Goal: Check status: Check status

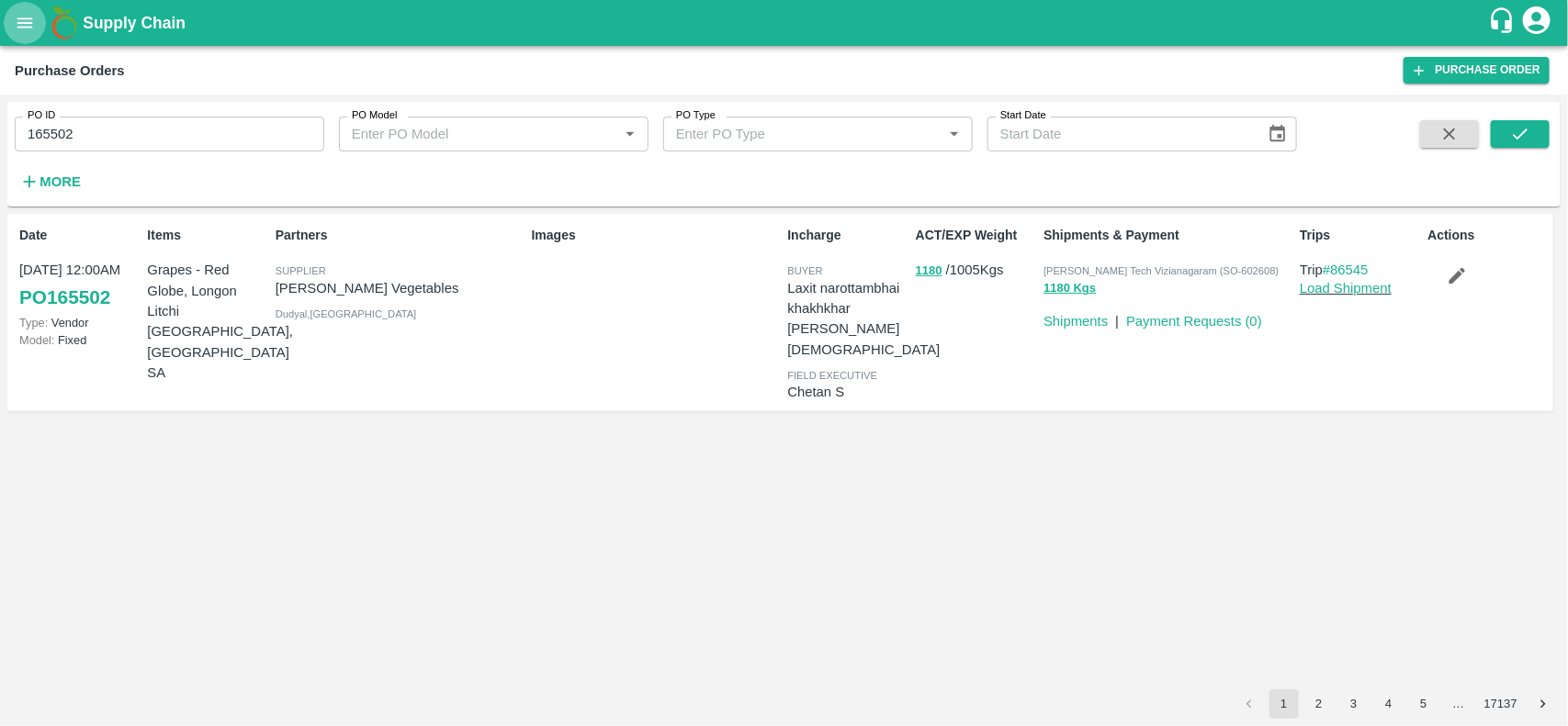
click at [27, 15] on icon "open drawer" at bounding box center [25, 23] width 20 height 20
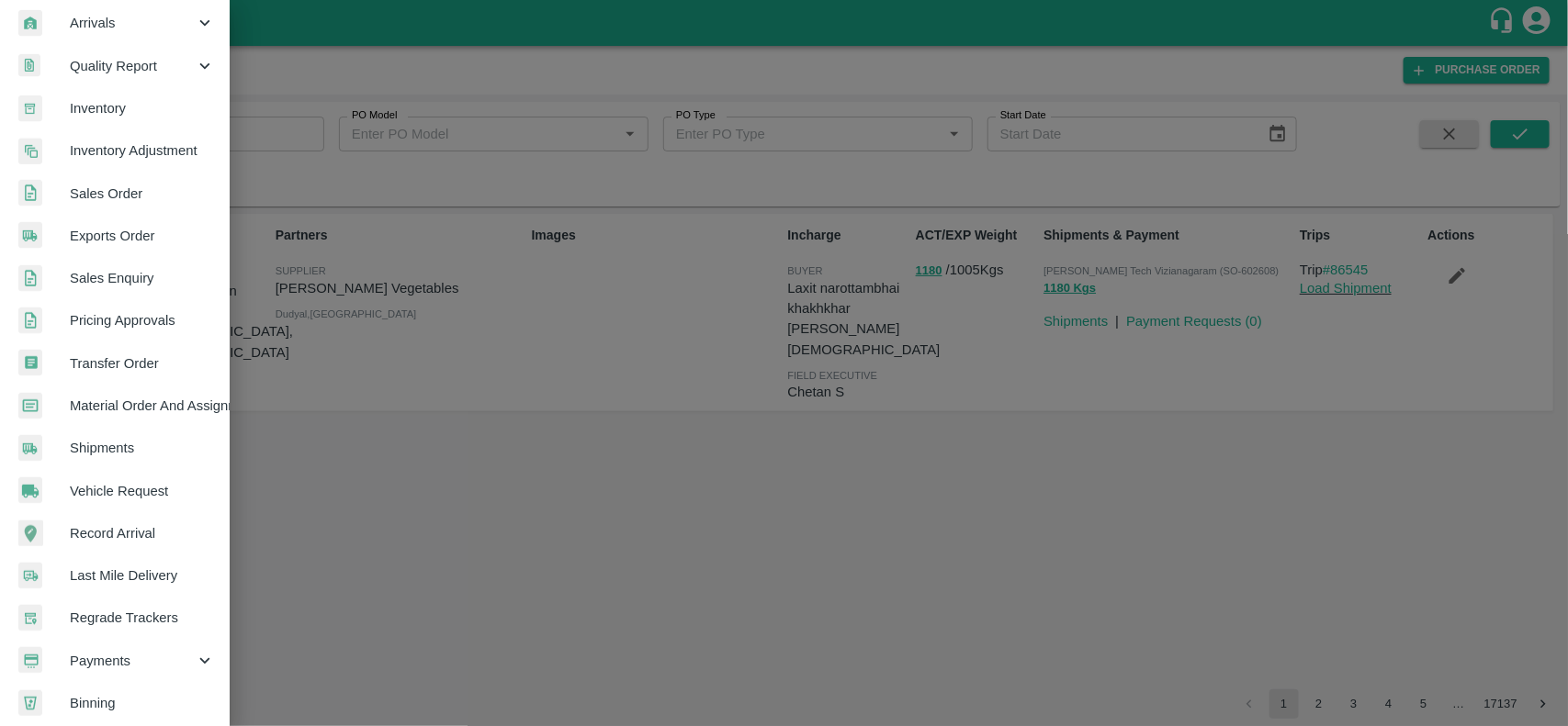
scroll to position [318, 0]
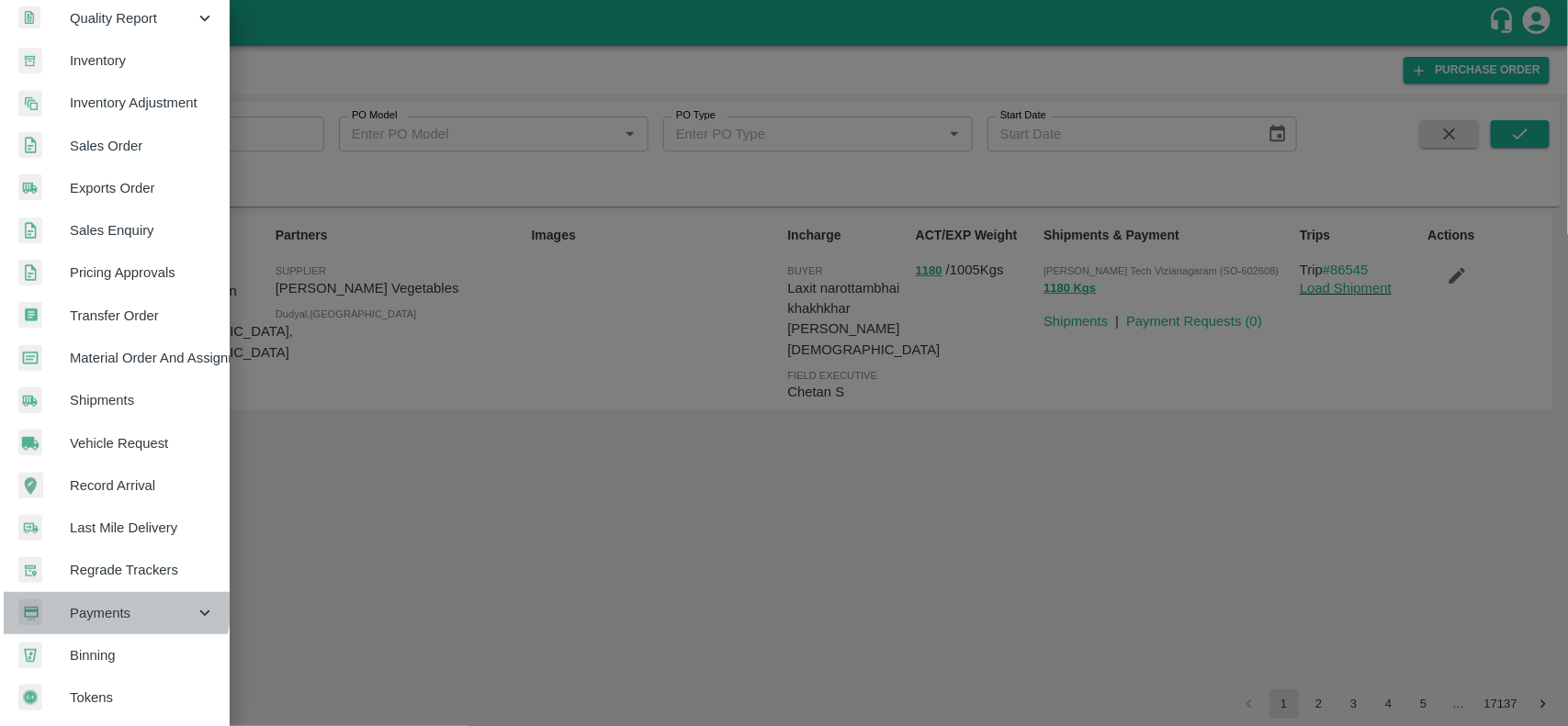
click at [113, 604] on span "Payments" at bounding box center [133, 613] width 125 height 20
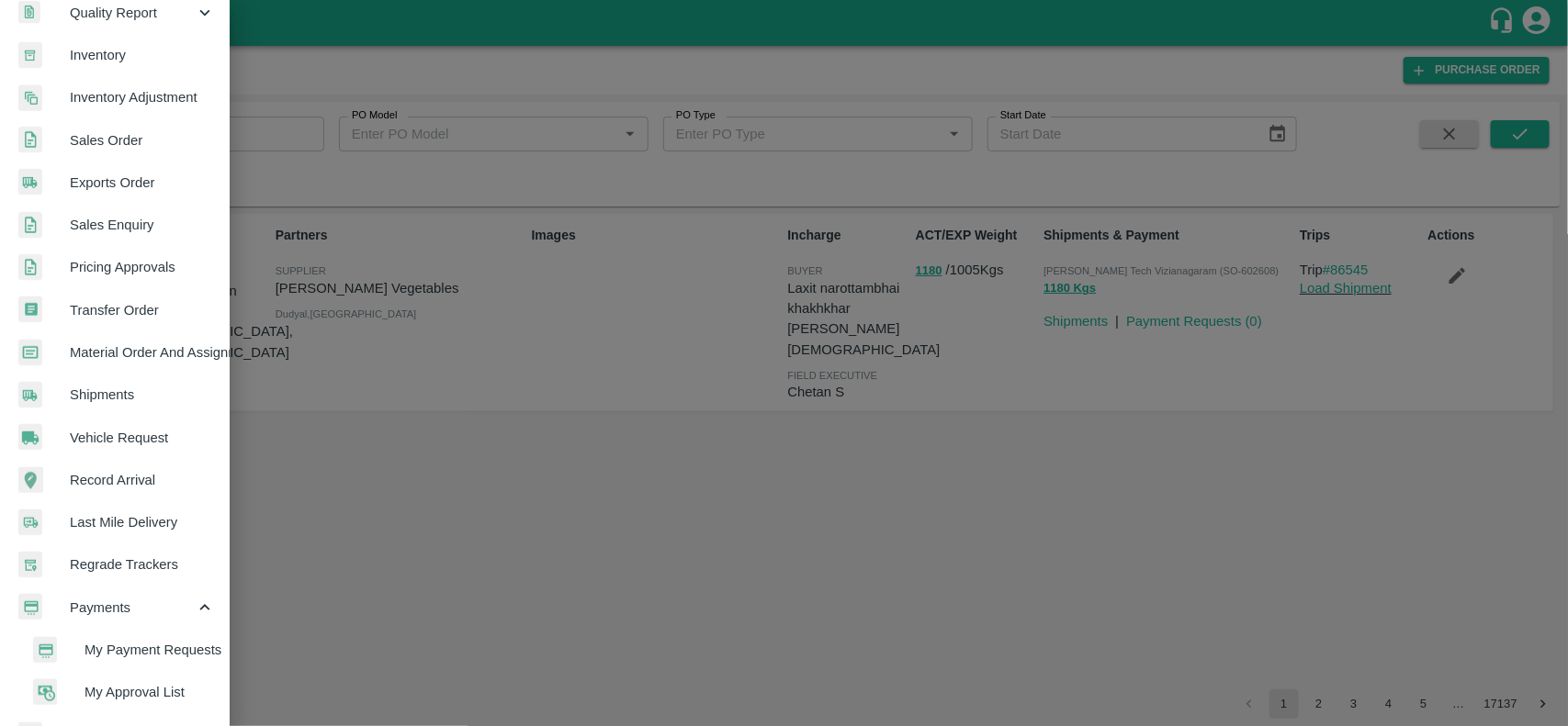
click at [120, 640] on span "My Payment Requests" at bounding box center [150, 649] width 131 height 20
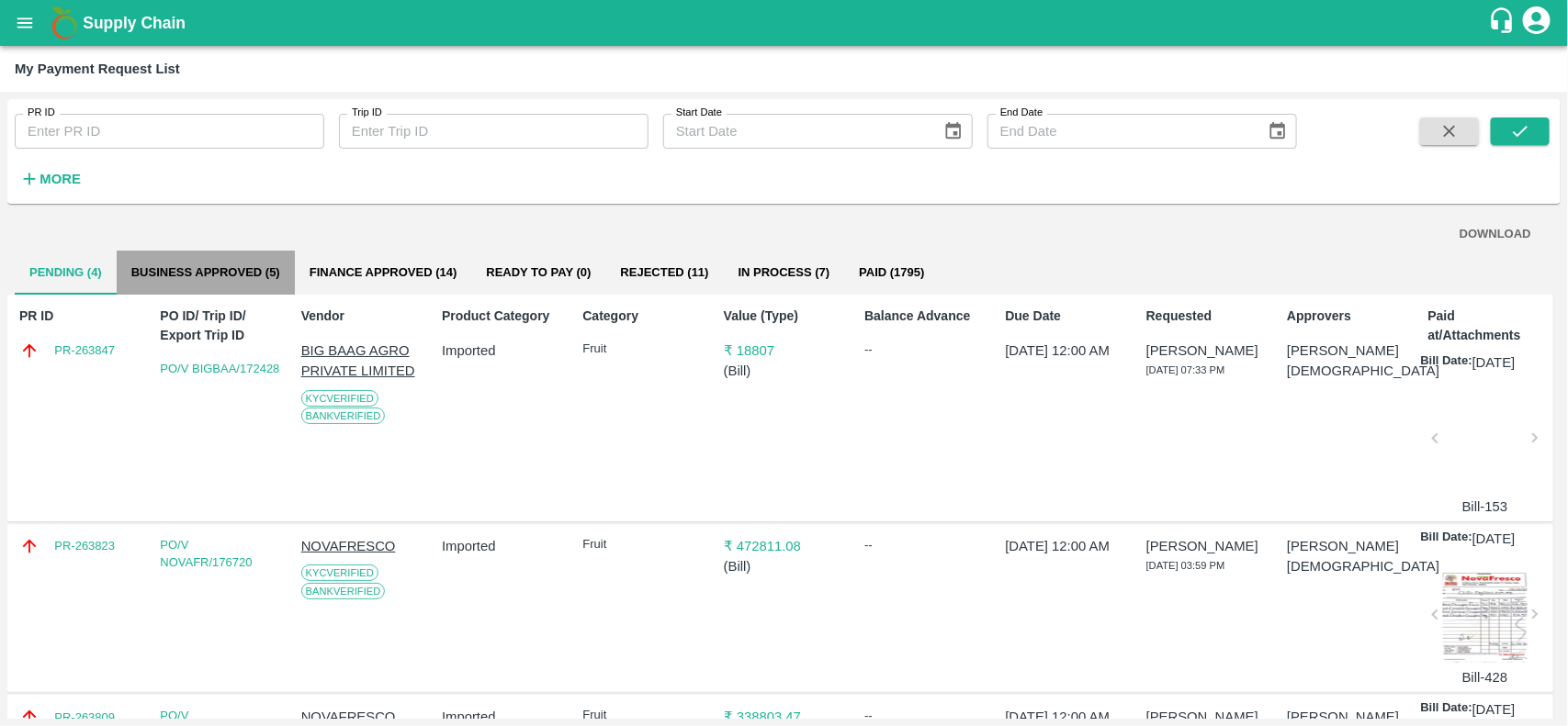
click at [172, 272] on button "Business Approved (5)" at bounding box center [206, 272] width 178 height 45
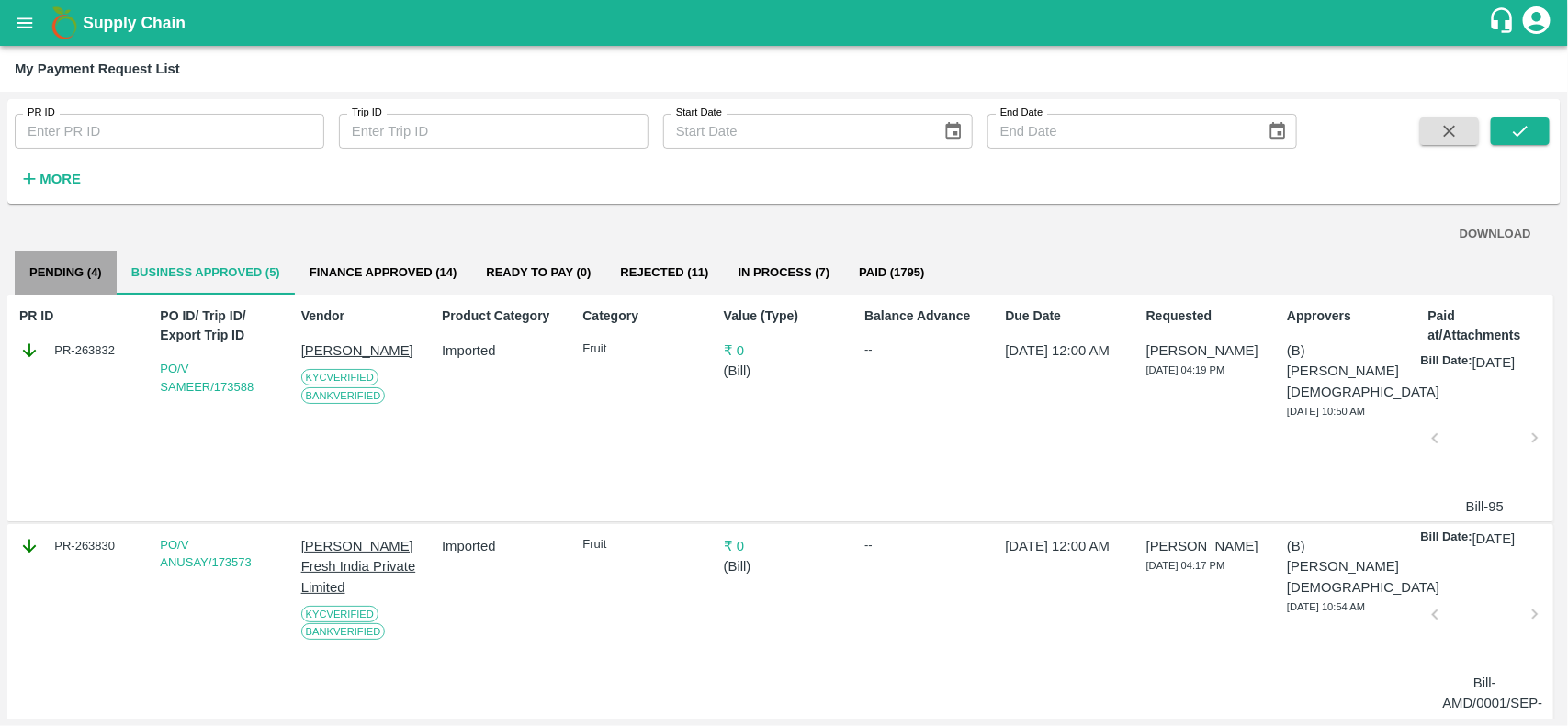
click at [87, 269] on button "Pending (4)" at bounding box center [66, 272] width 102 height 45
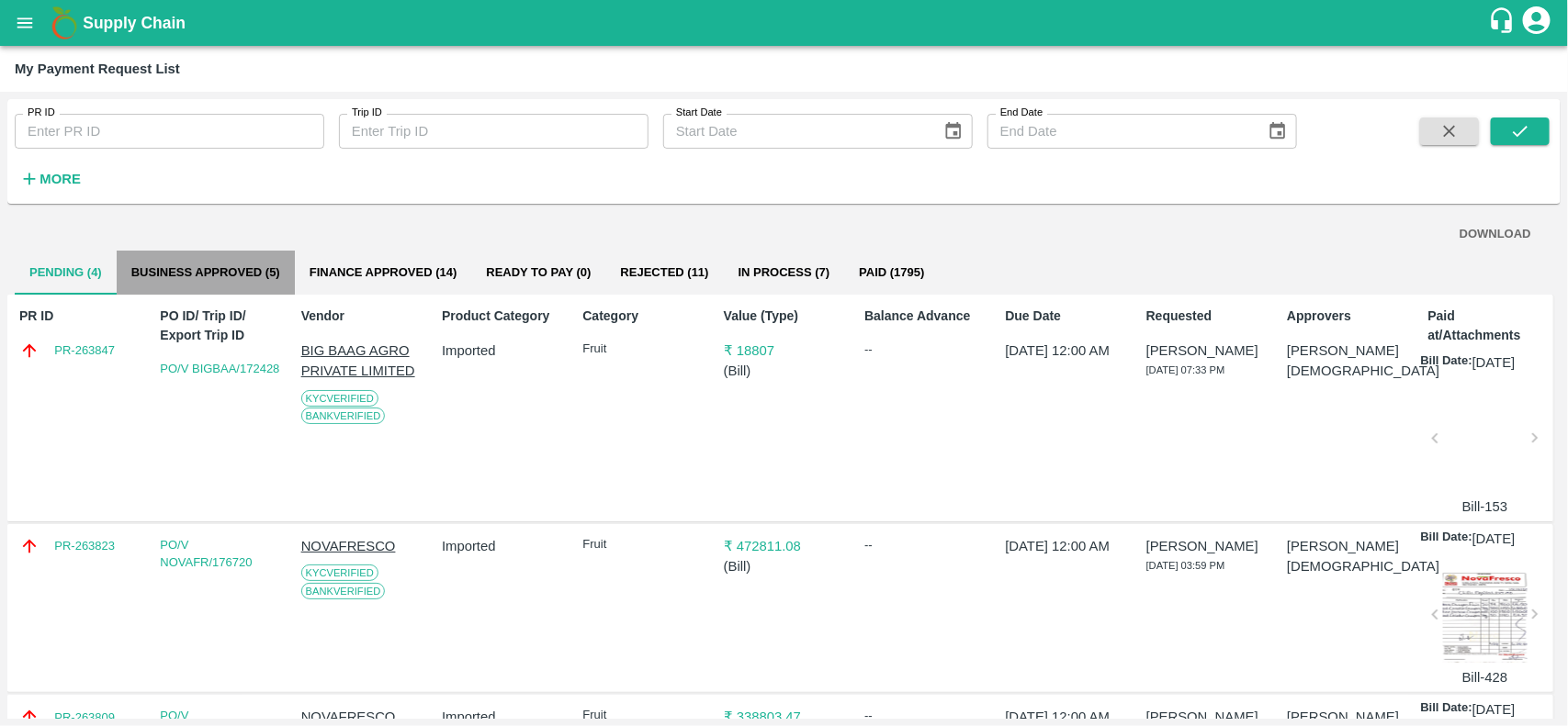
click at [229, 272] on button "Business Approved (5)" at bounding box center [206, 272] width 178 height 45
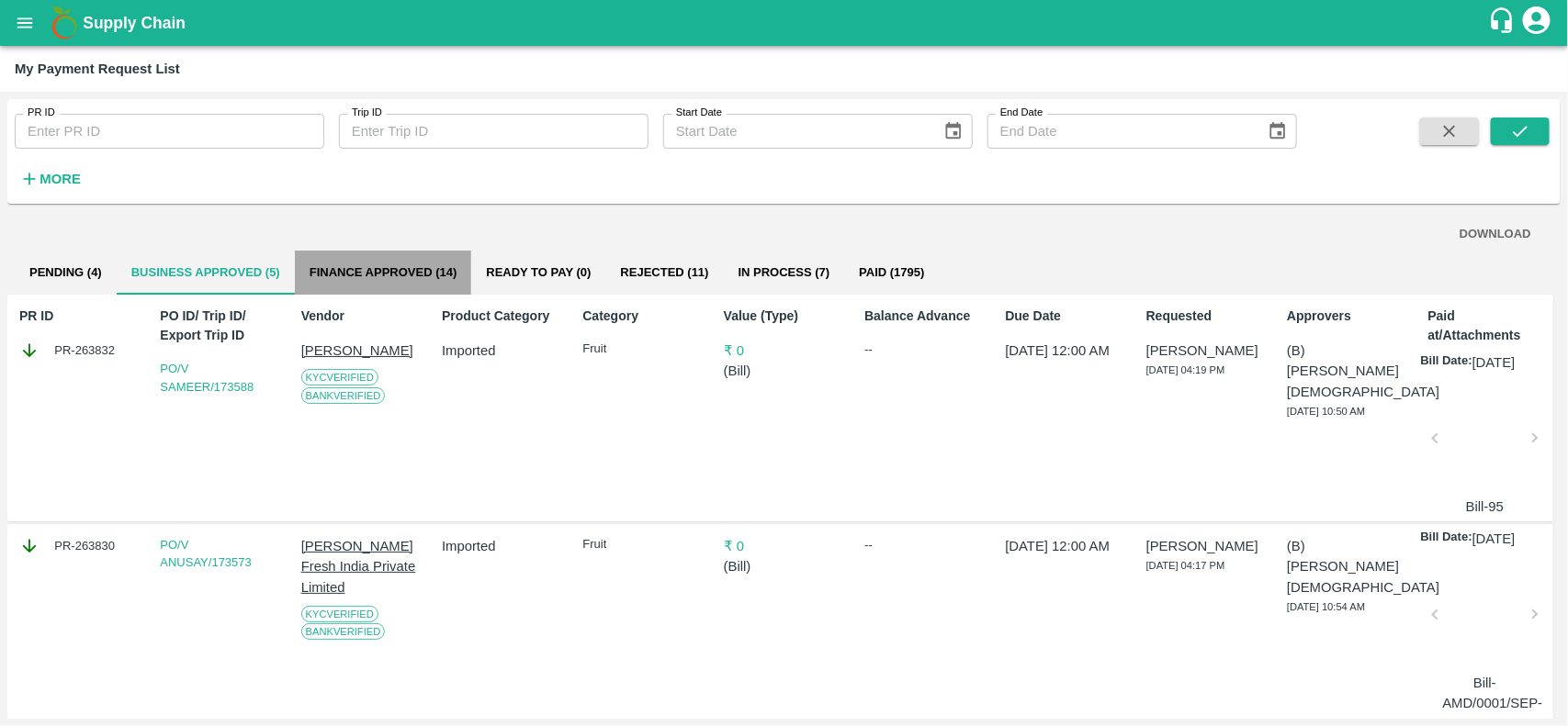
click at [373, 282] on button "Finance Approved (14)" at bounding box center [383, 272] width 177 height 45
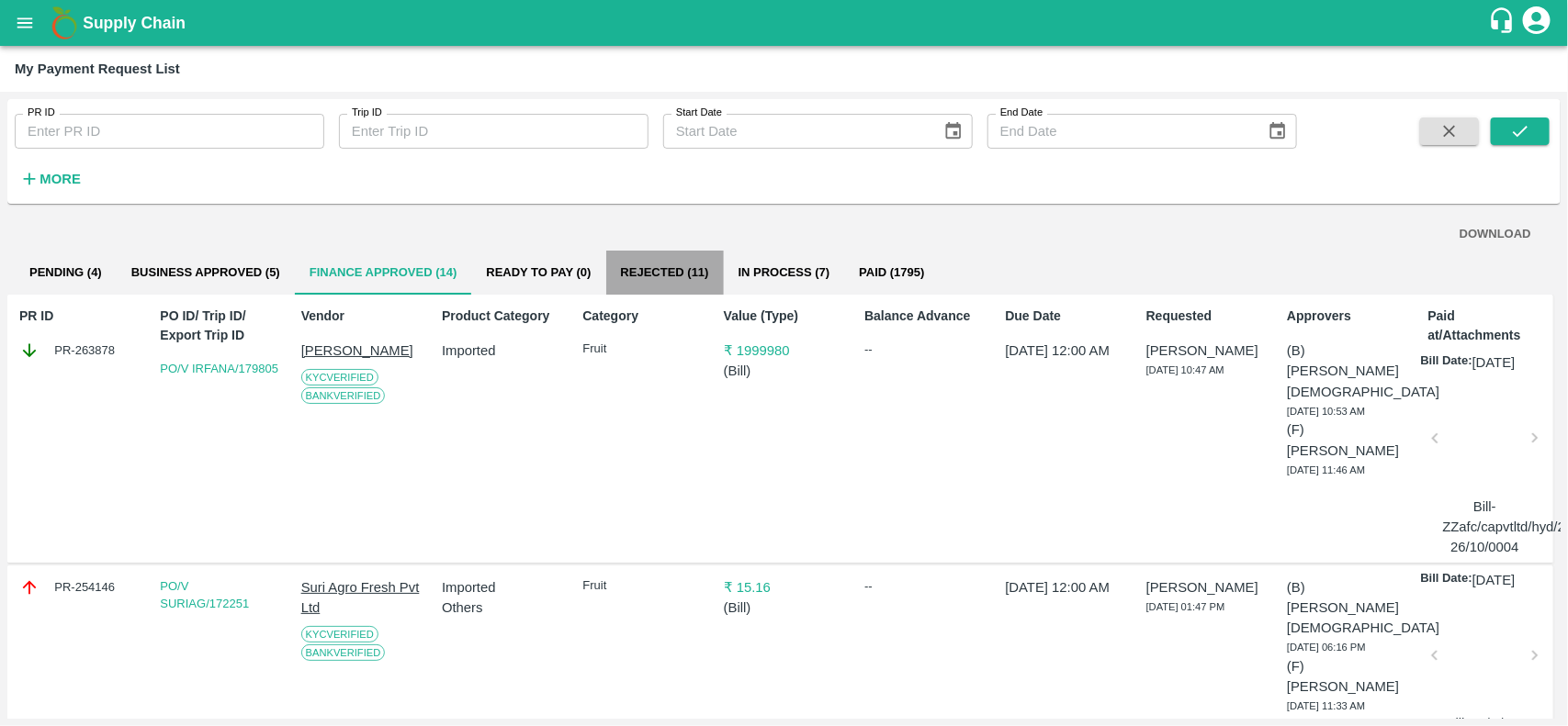
click at [668, 260] on button "Rejected (11)" at bounding box center [665, 272] width 118 height 45
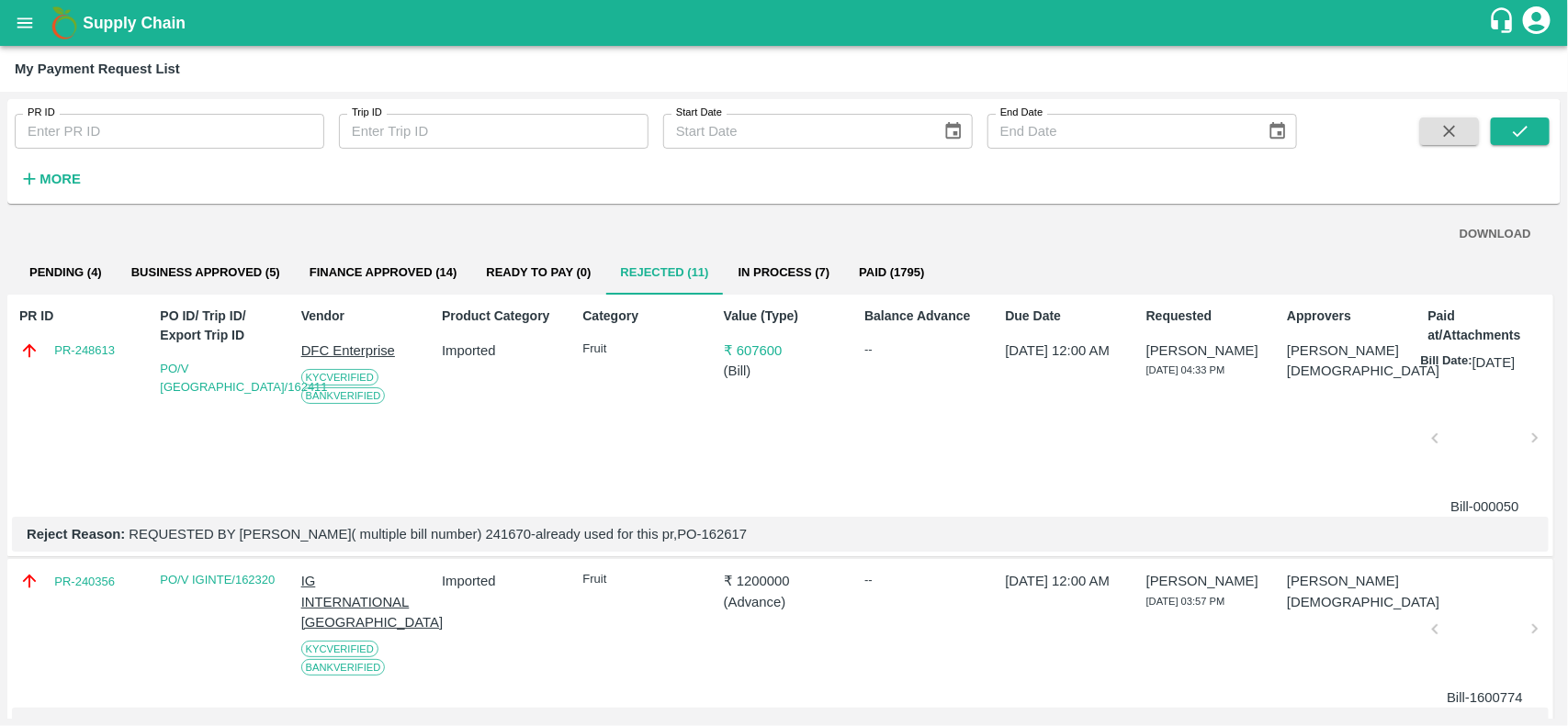
click at [792, 269] on button "In Process (7)" at bounding box center [784, 272] width 121 height 45
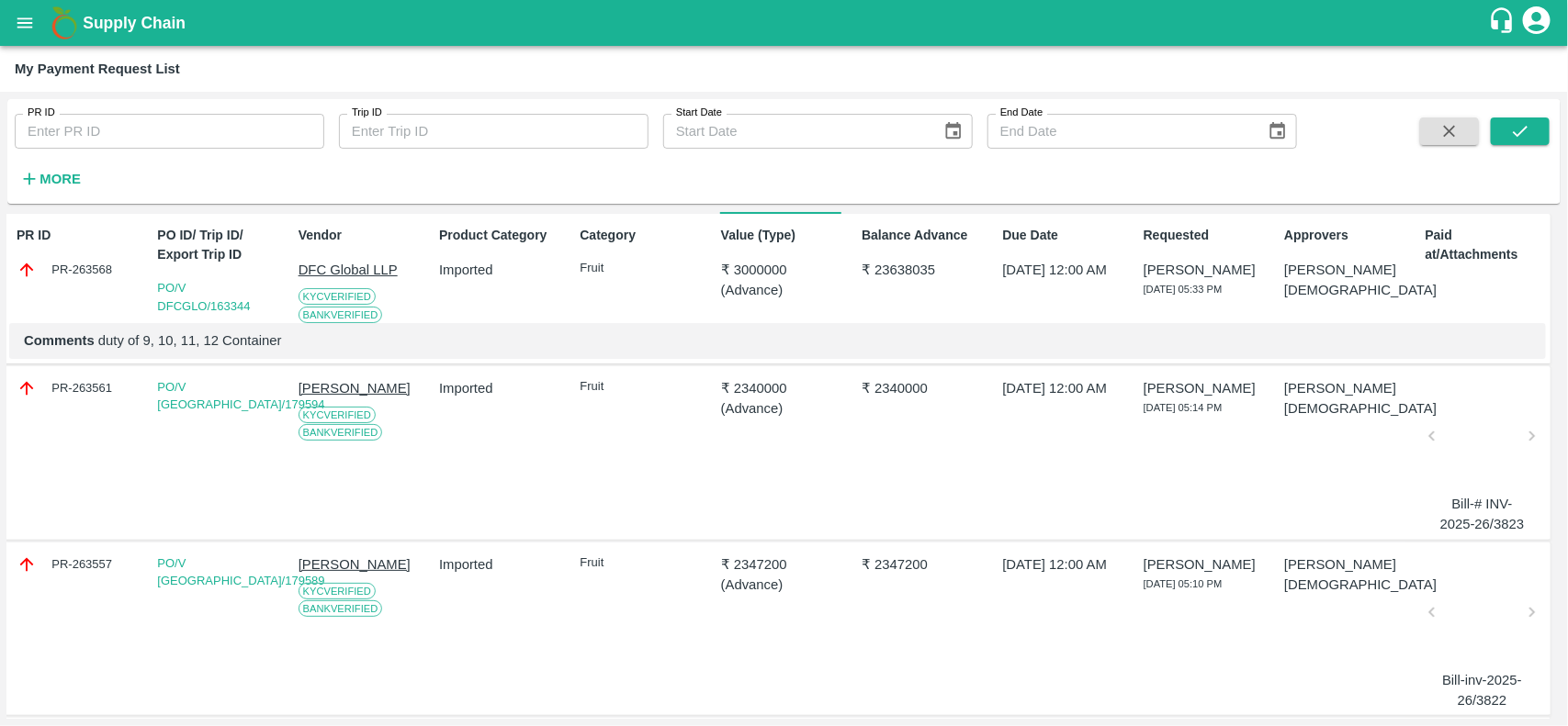
scroll to position [0, 3]
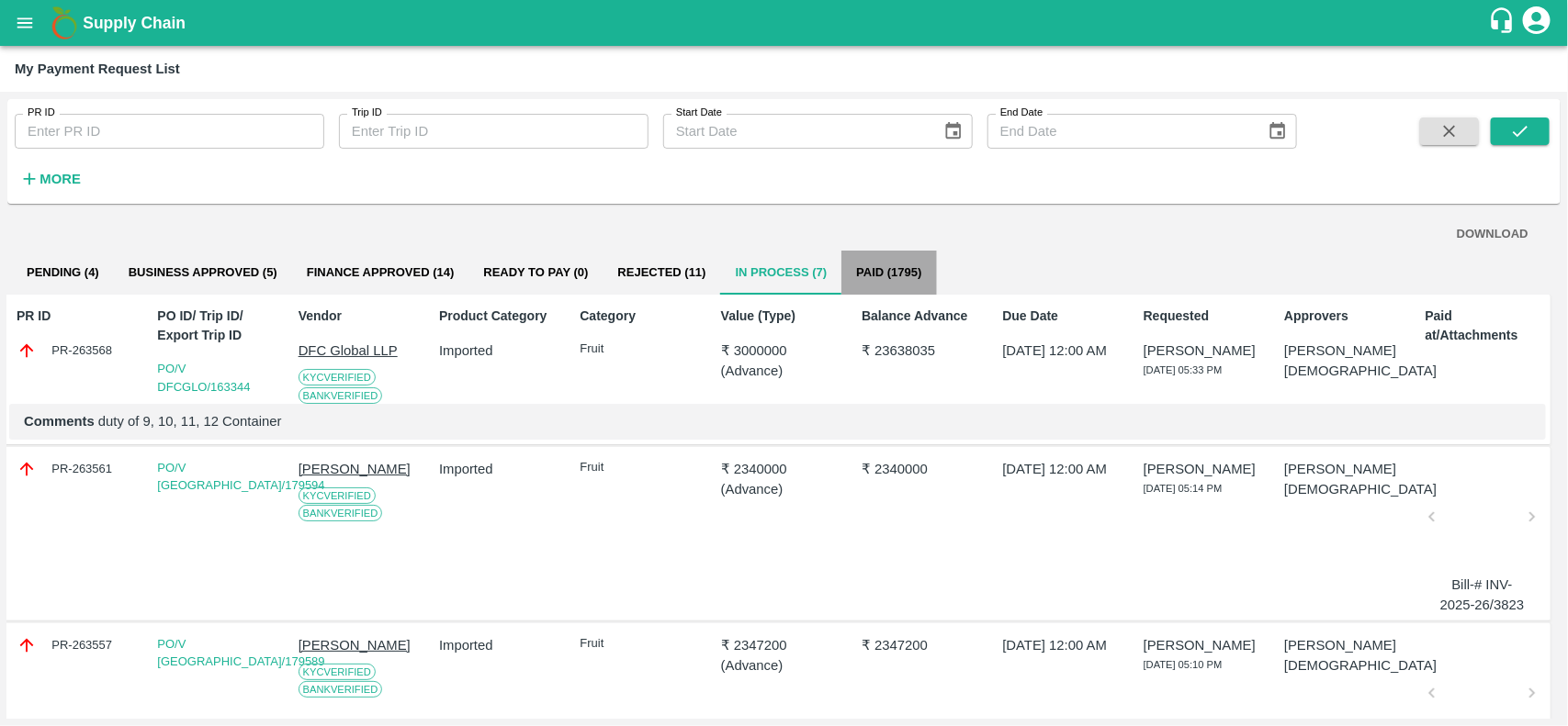
click at [886, 271] on button "Paid (1795)" at bounding box center [888, 272] width 95 height 45
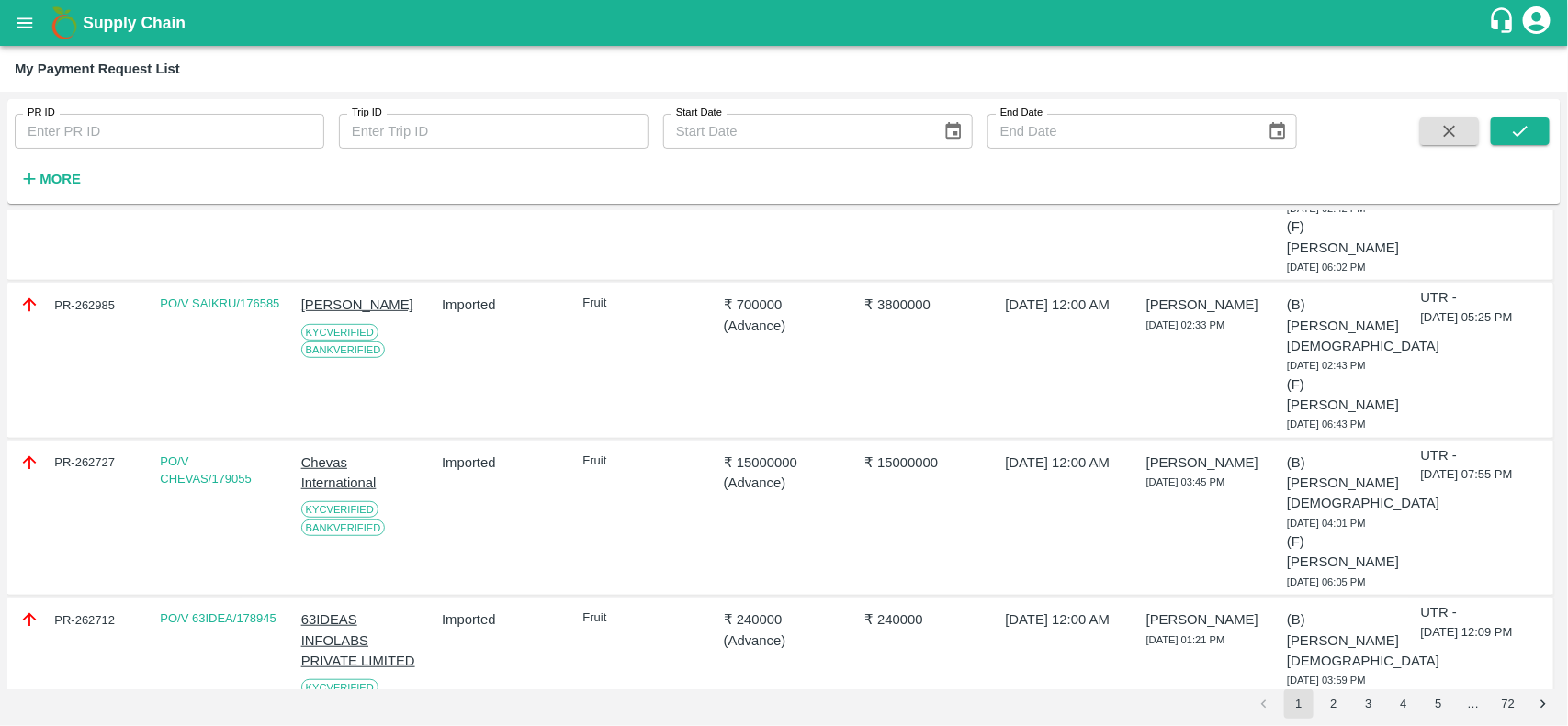
scroll to position [0, 0]
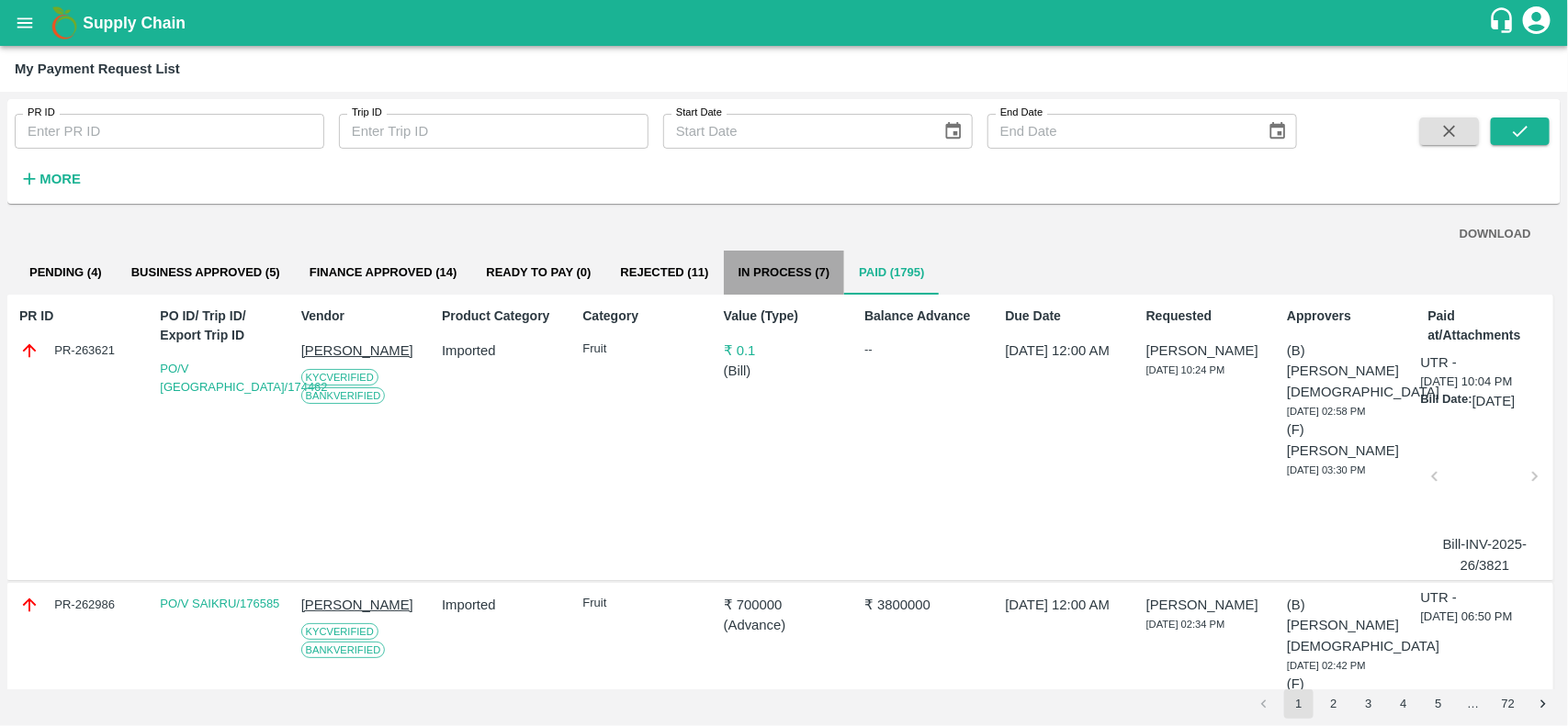
click at [768, 276] on button "In Process (7)" at bounding box center [784, 272] width 121 height 45
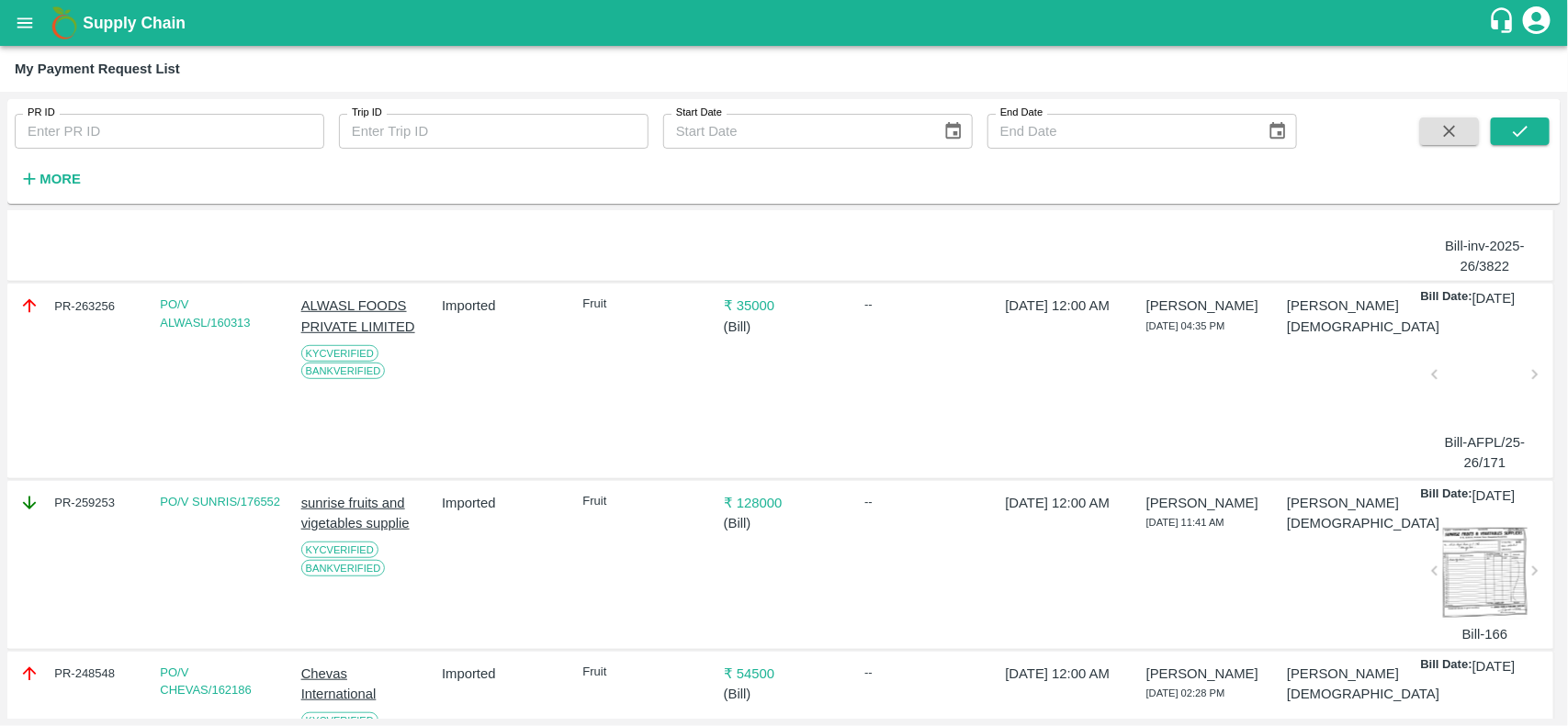
scroll to position [516, 0]
click at [89, 305] on div "PR-263256" at bounding box center [79, 304] width 120 height 20
copy div "PR-263256"
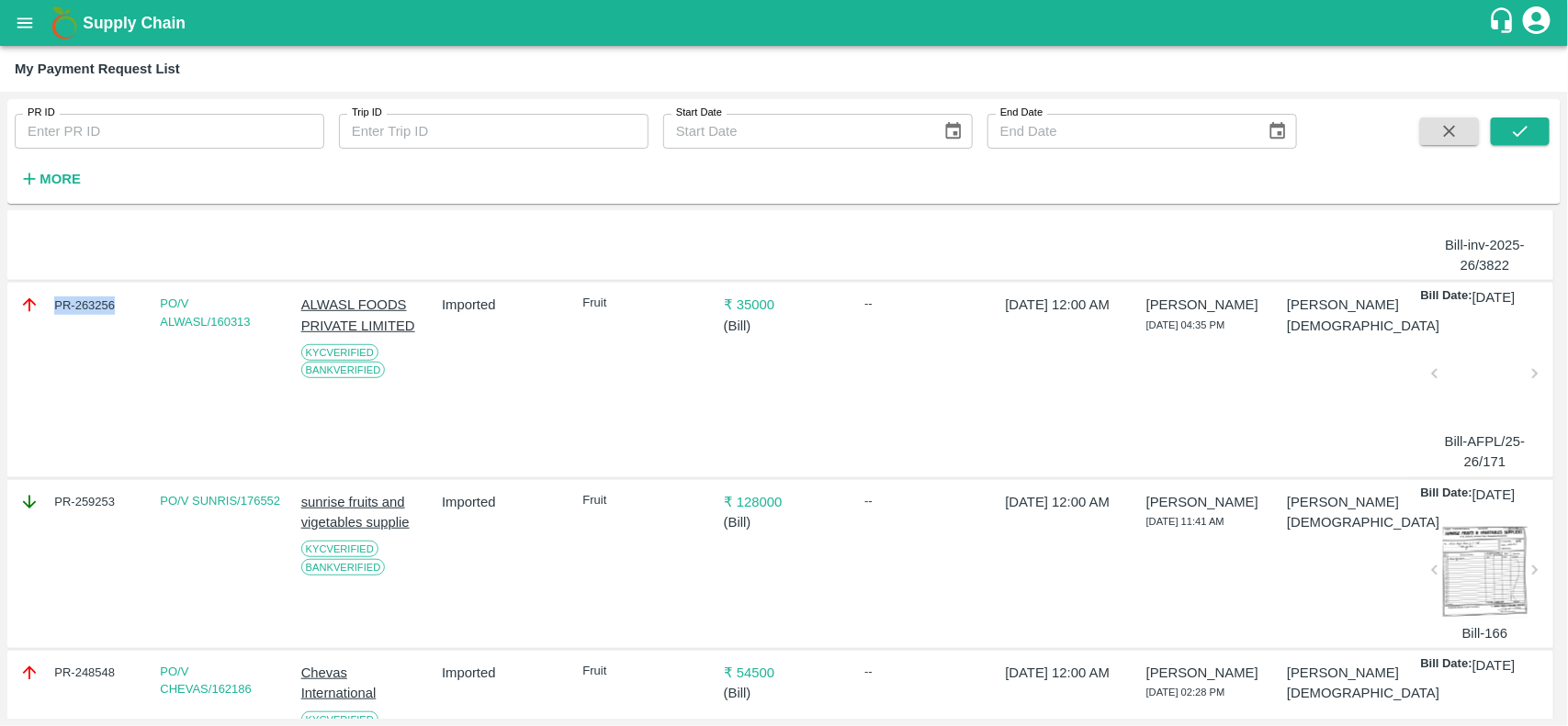
scroll to position [0, 0]
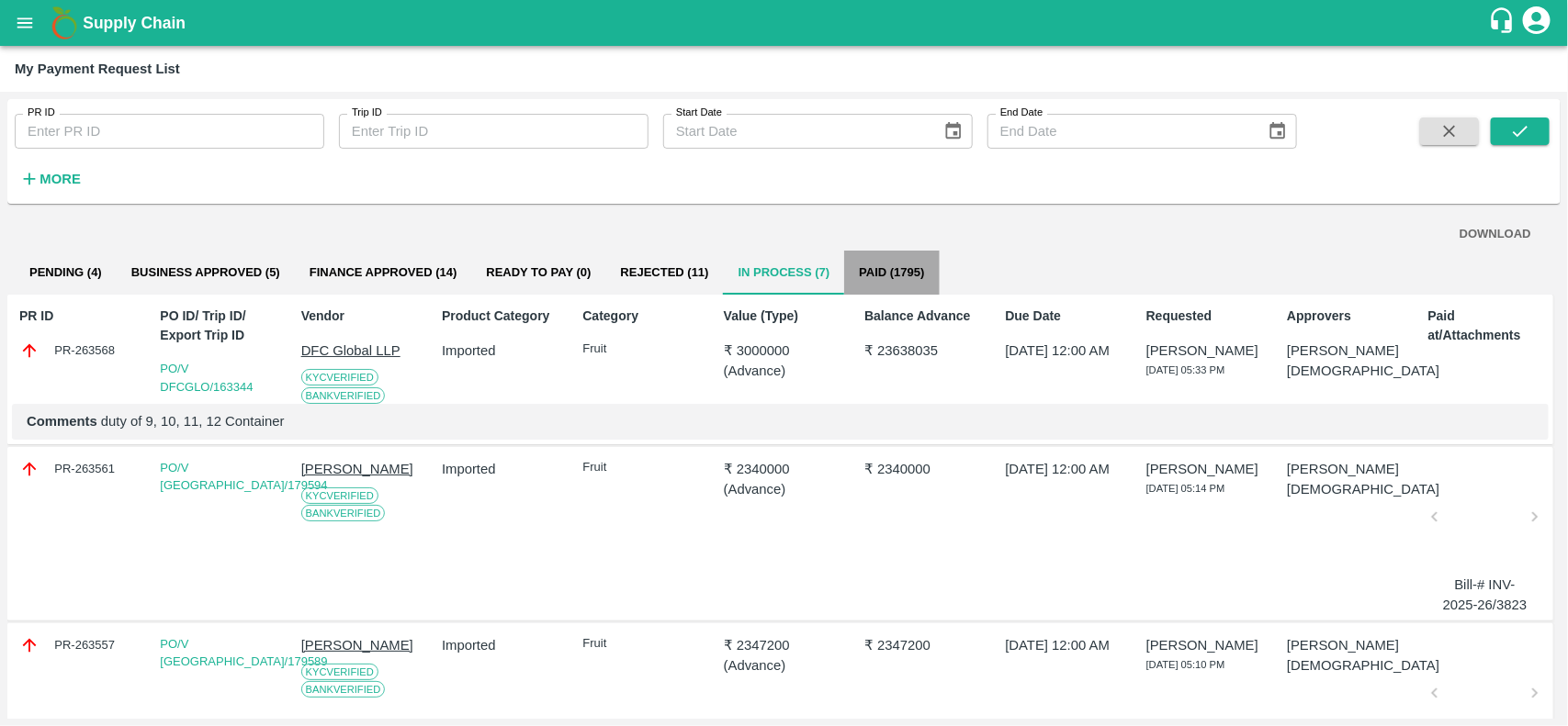
click at [888, 259] on button "Paid (1795)" at bounding box center [891, 272] width 95 height 45
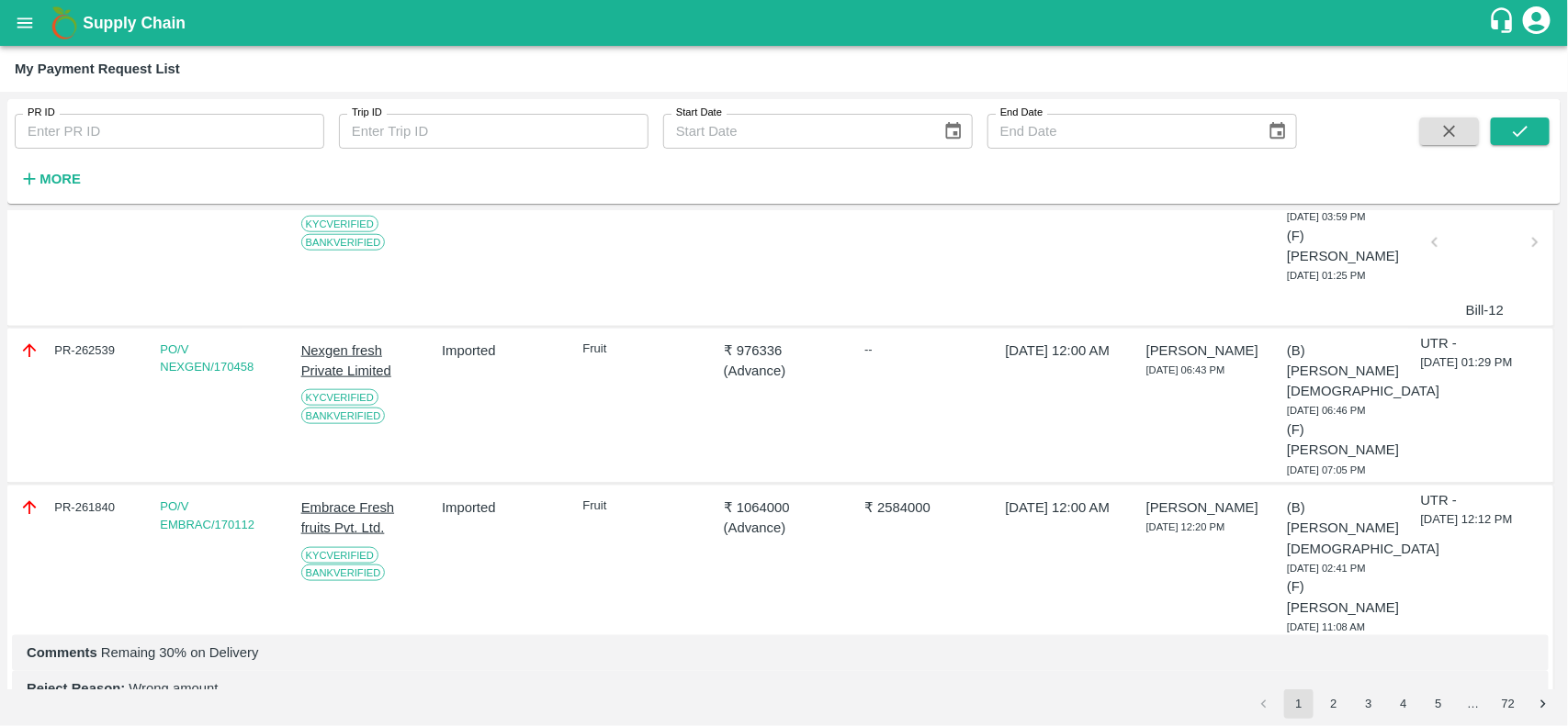
scroll to position [924, 0]
drag, startPoint x: 264, startPoint y: 372, endPoint x: 214, endPoint y: 372, distance: 50.0
click at [214, 495] on div "PO/V EMBRAC/170112" at bounding box center [220, 513] width 120 height 36
copy link "170112"
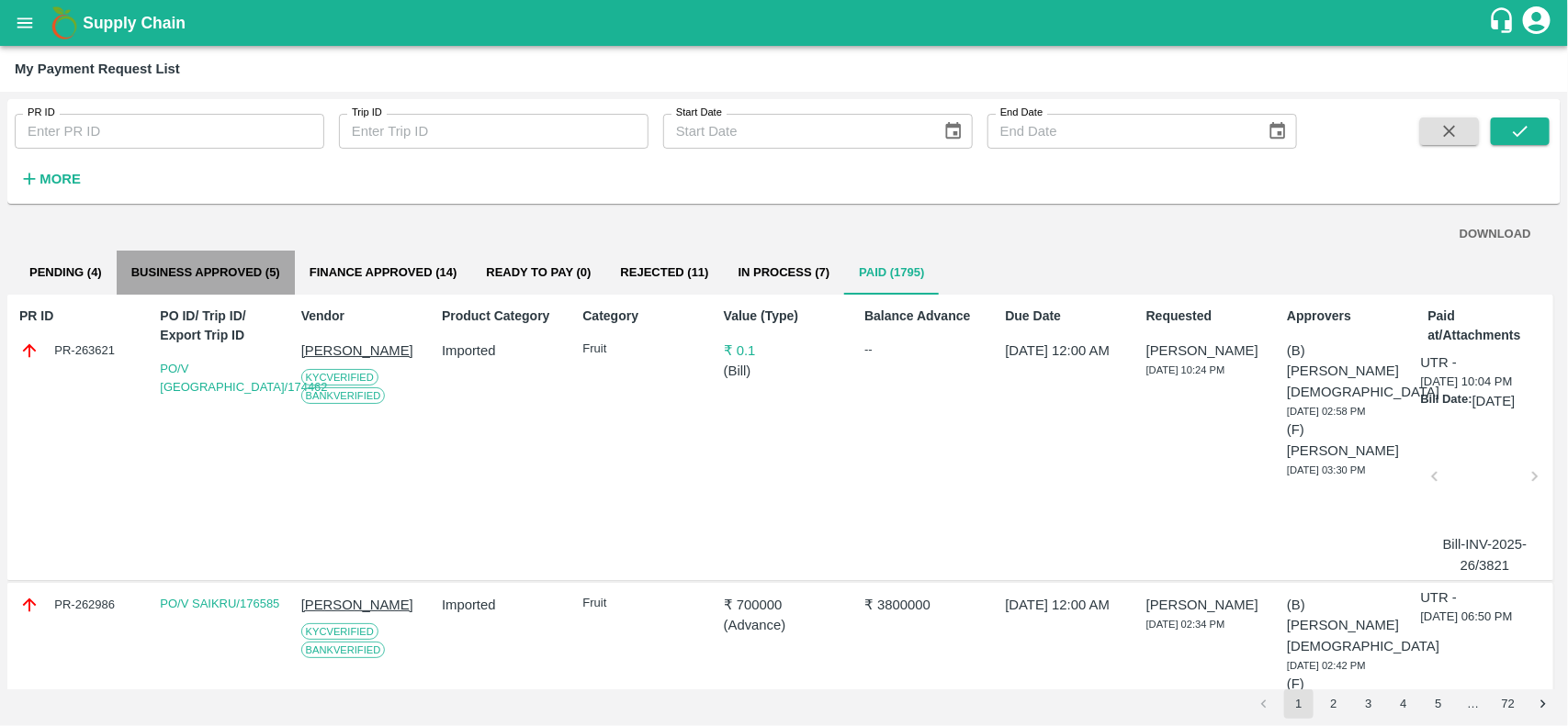
click at [195, 271] on button "Business Approved (5)" at bounding box center [206, 272] width 178 height 45
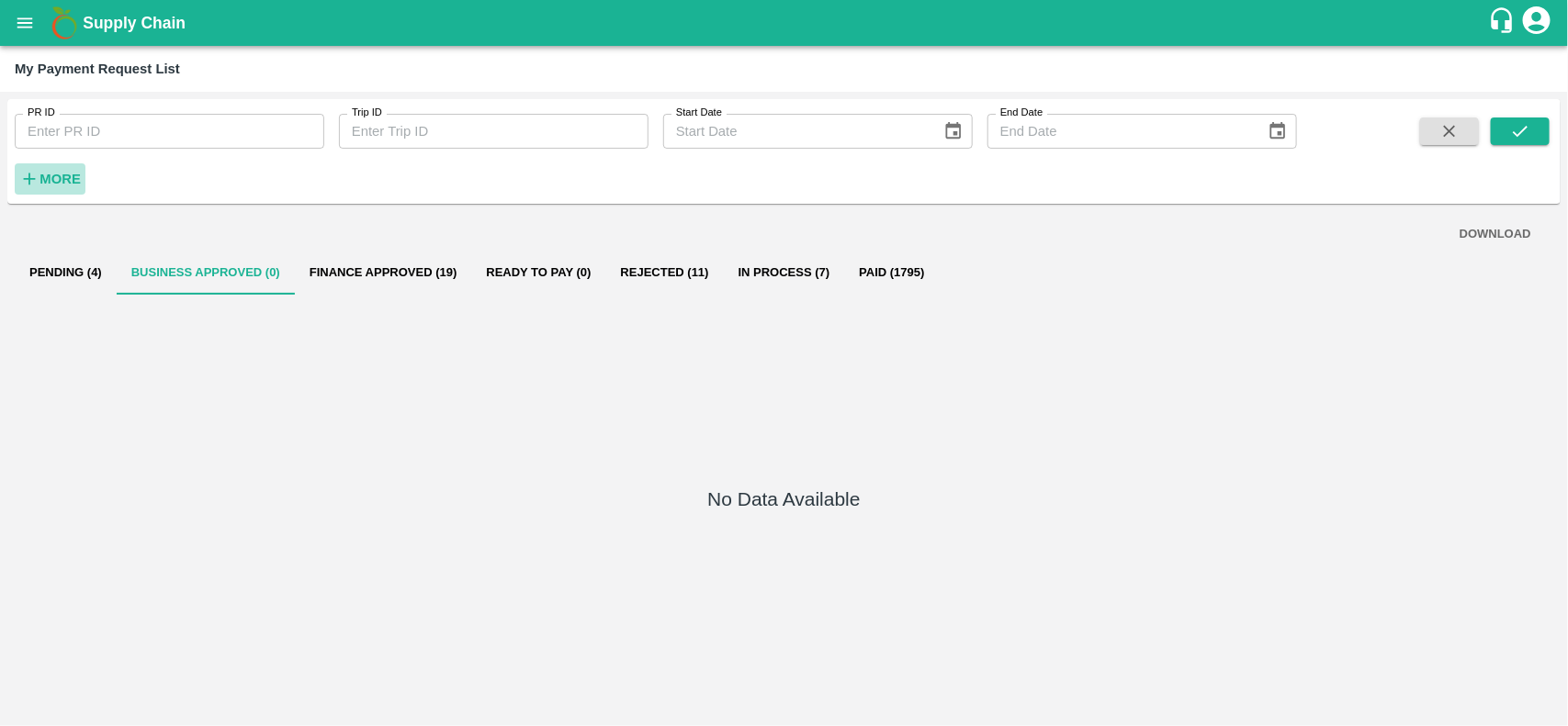
click at [52, 165] on button "More" at bounding box center [50, 178] width 71 height 31
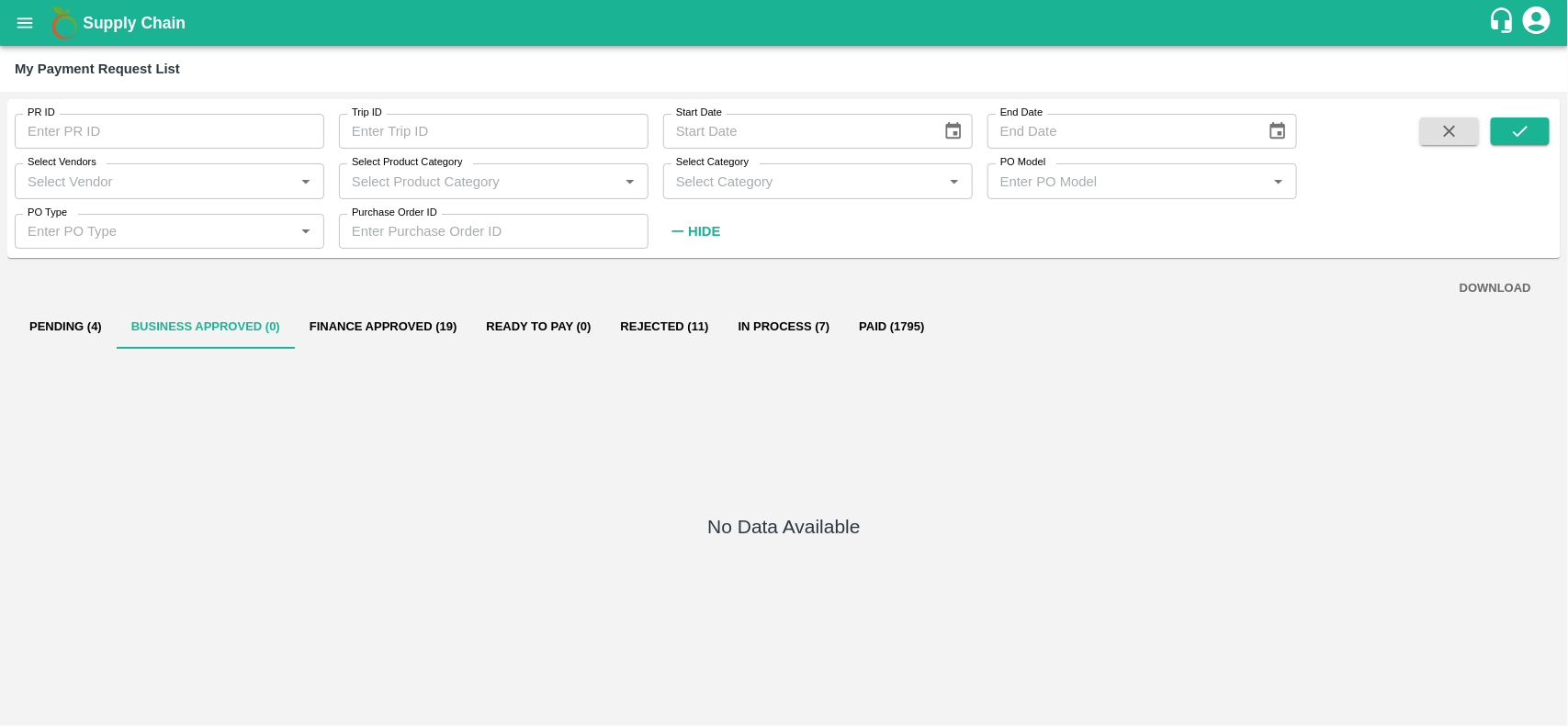
click at [84, 192] on input "Select Vendors" at bounding box center [154, 180] width 268 height 24
paste input "RAYARU FRUITS INDIA PRIVATE LIMITED(88163)"
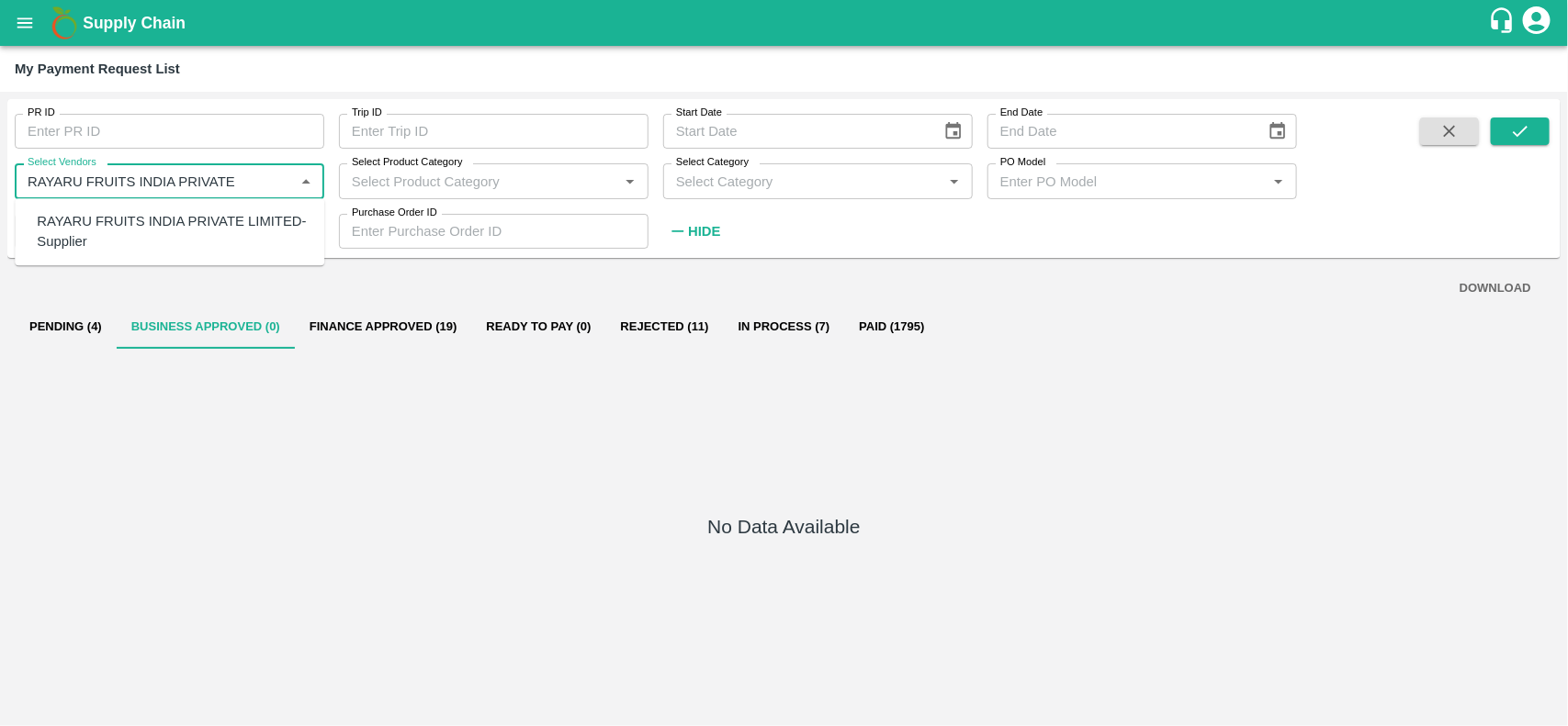
click at [74, 231] on div "RAYARU FRUITS INDIA PRIVATE LIMITED-Supplier" at bounding box center [173, 232] width 273 height 42
type input "RAYARU FRUITS INDIA PRIVATE LIMITED-Supplier"
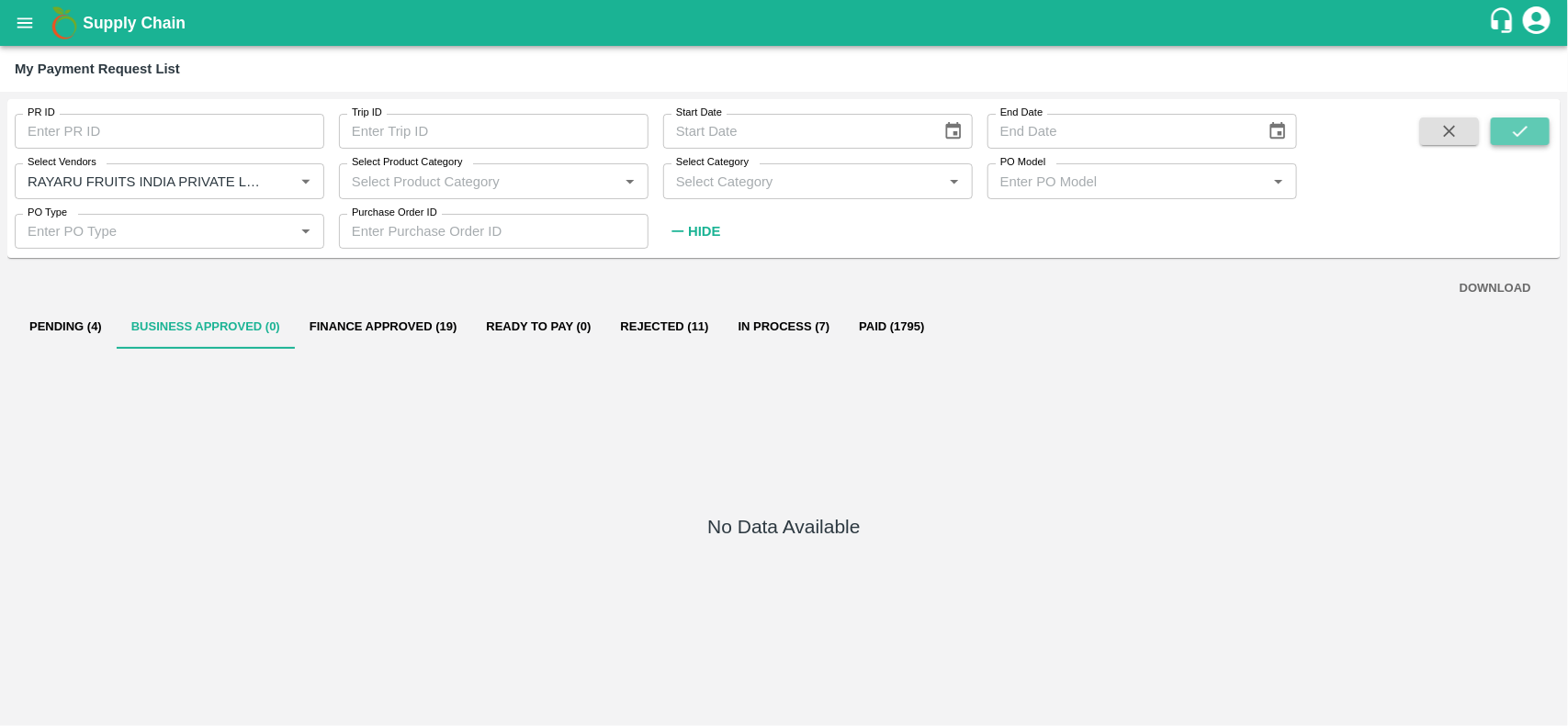
click at [1514, 133] on icon "submit" at bounding box center [1521, 132] width 15 height 11
click at [855, 326] on button "Paid (22)" at bounding box center [872, 327] width 82 height 45
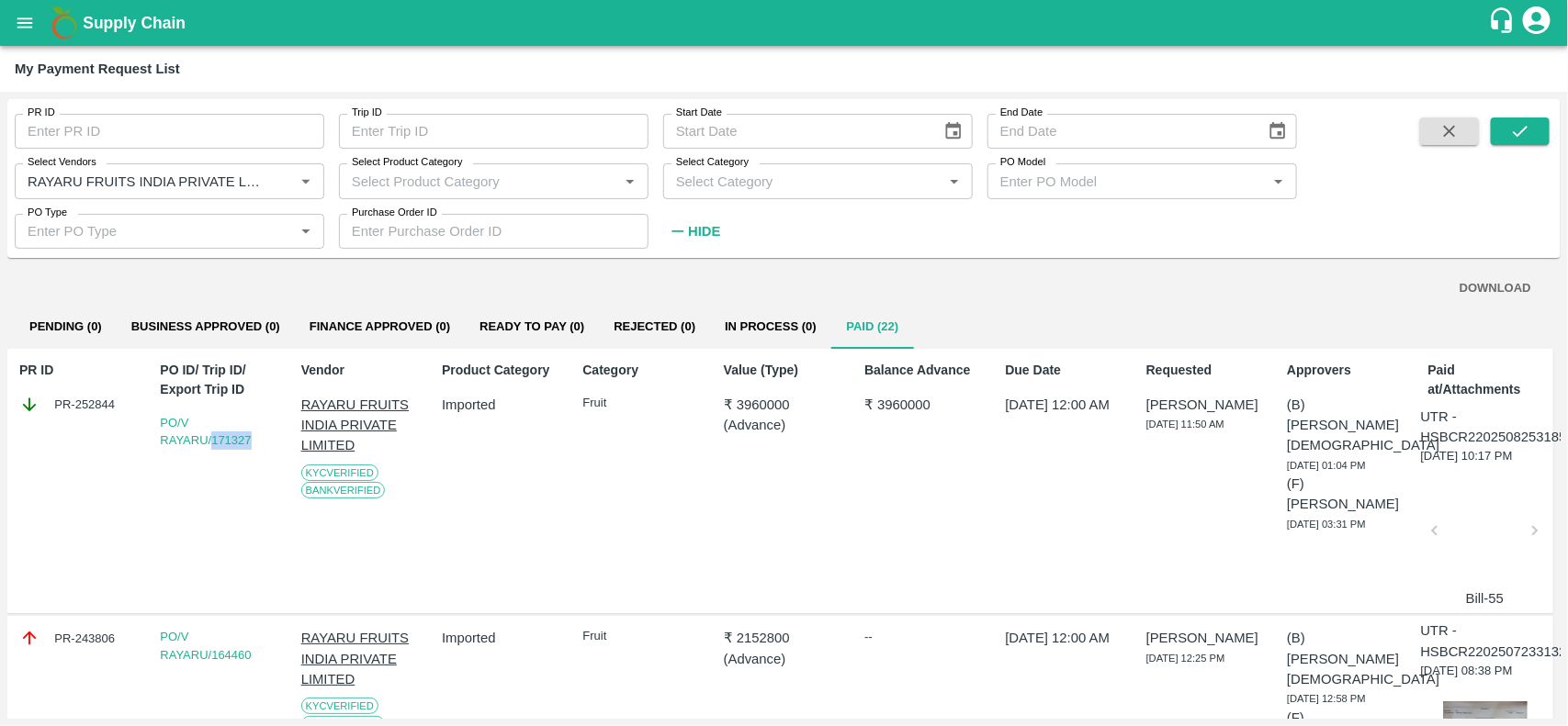
drag, startPoint x: 255, startPoint y: 437, endPoint x: 210, endPoint y: 448, distance: 46.3
click at [210, 448] on div "PO/V RAYARU/171327" at bounding box center [220, 432] width 120 height 36
copy link "171327"
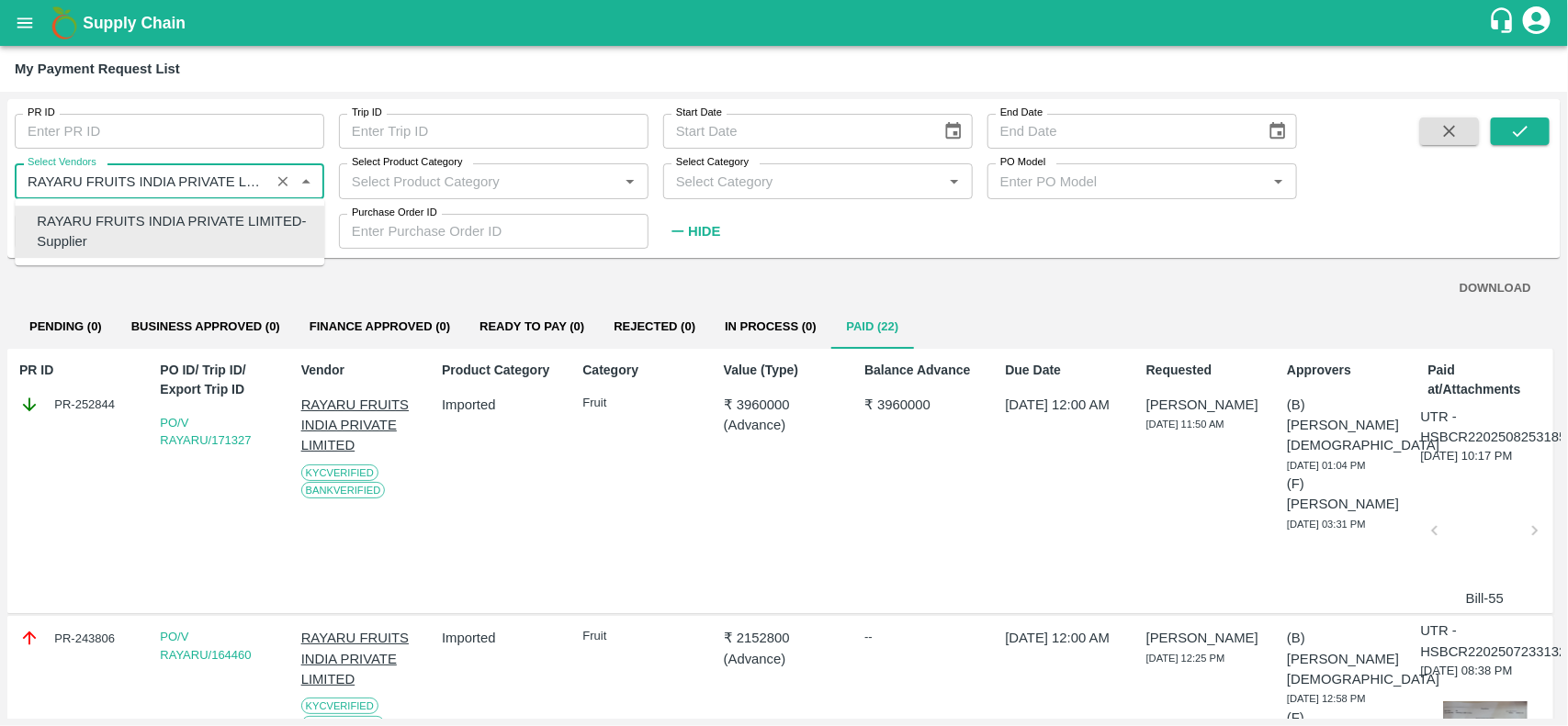
click at [108, 191] on input "Select Vendors" at bounding box center [142, 180] width 245 height 24
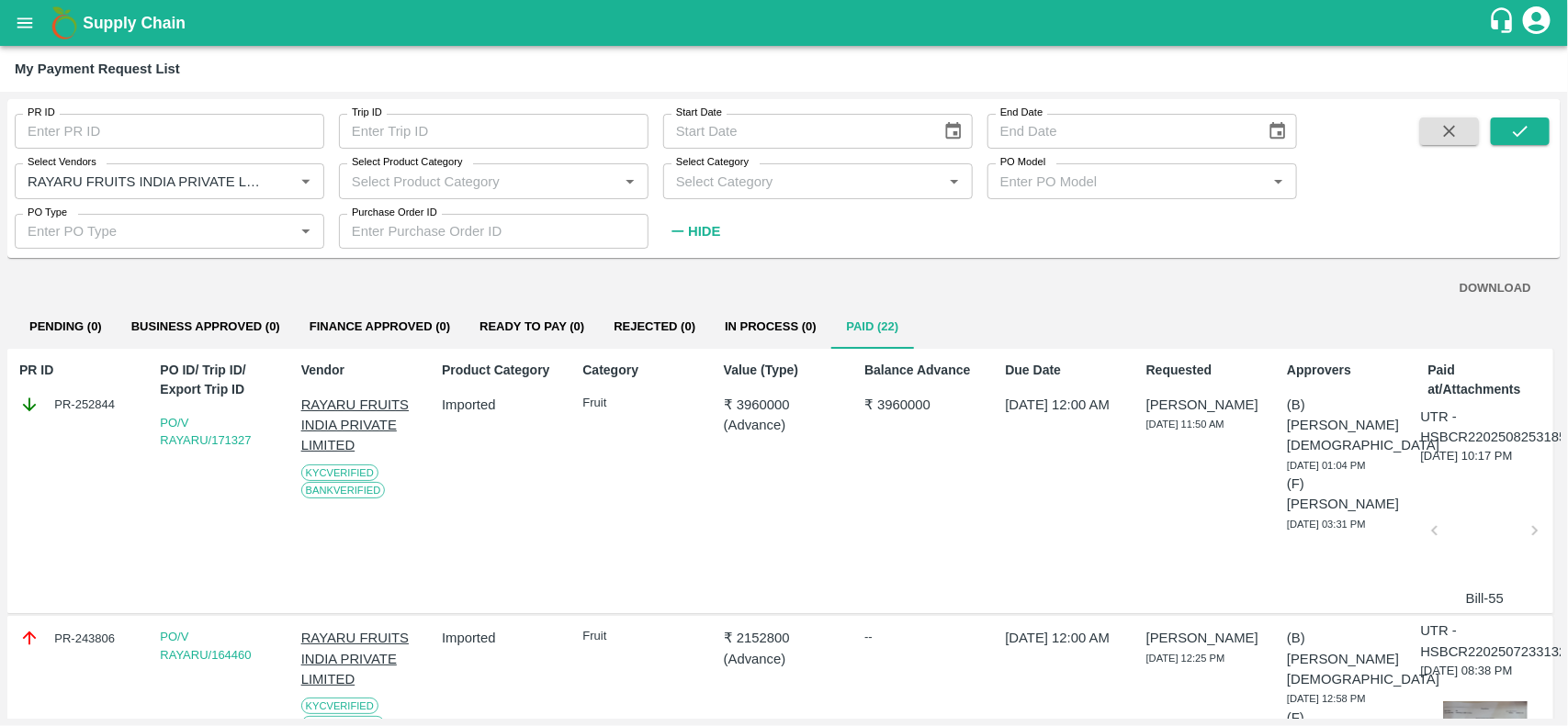
click at [1461, 538] on div at bounding box center [1485, 535] width 84 height 98
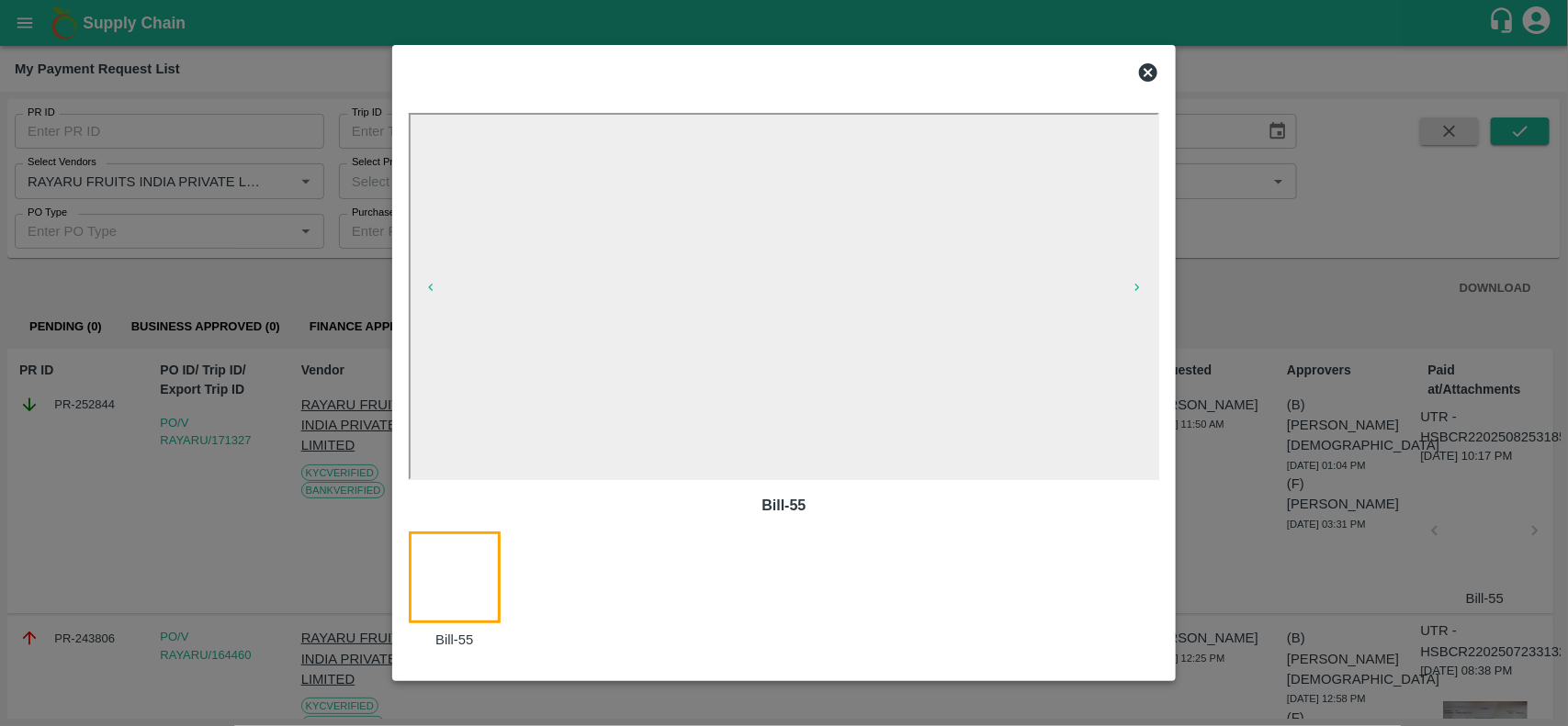
click at [1148, 75] on icon at bounding box center [1147, 72] width 18 height 18
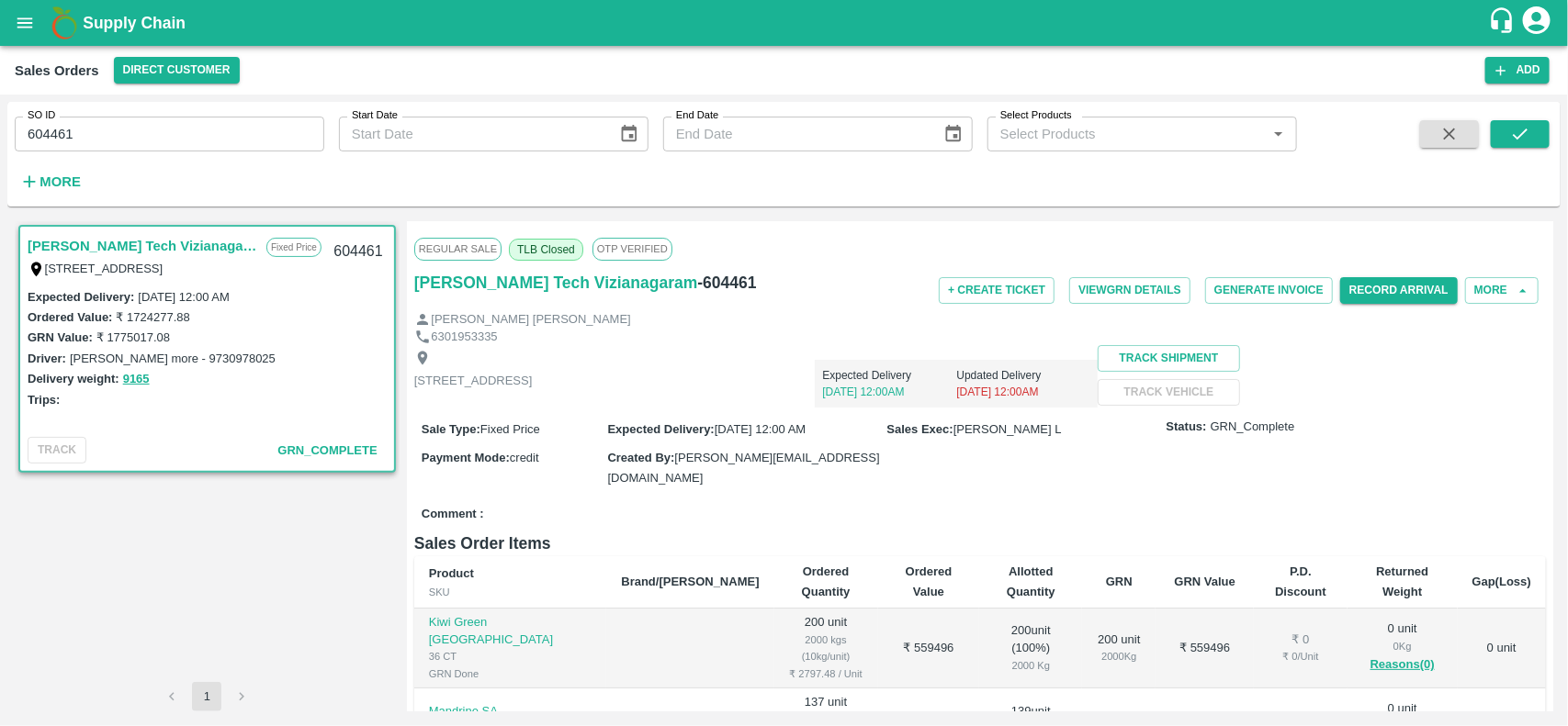
scroll to position [184, 0]
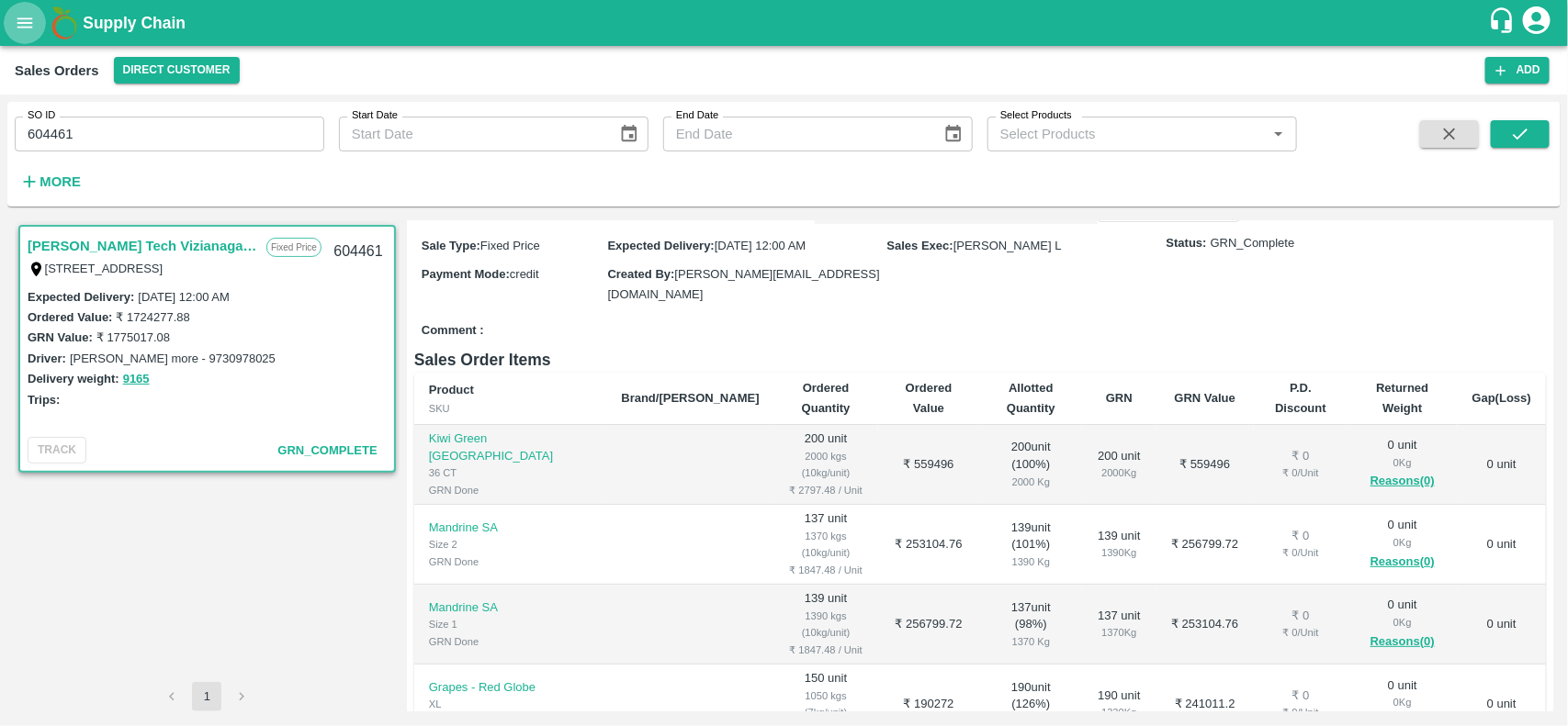
click at [24, 26] on icon "open drawer" at bounding box center [25, 22] width 15 height 10
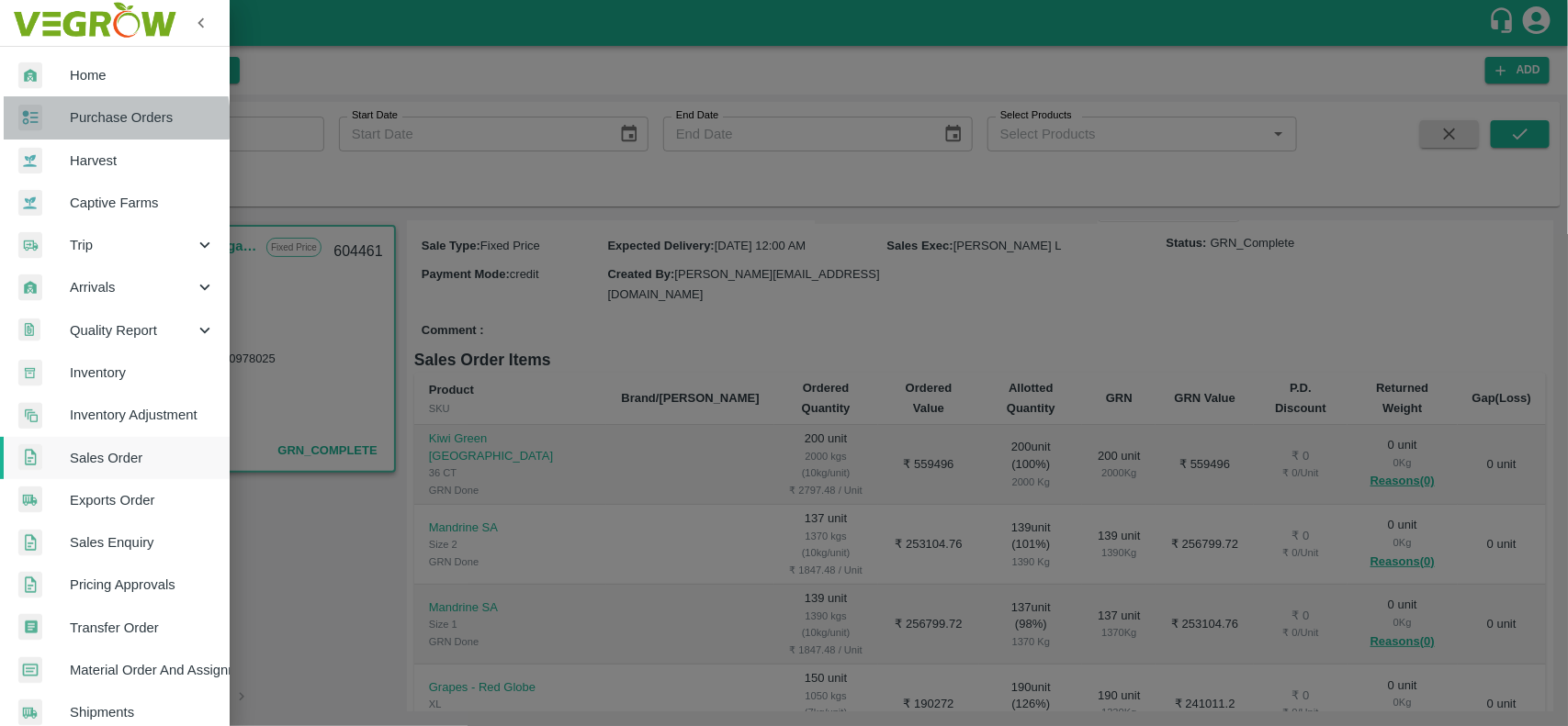
click at [92, 121] on span "Purchase Orders" at bounding box center [142, 117] width 145 height 20
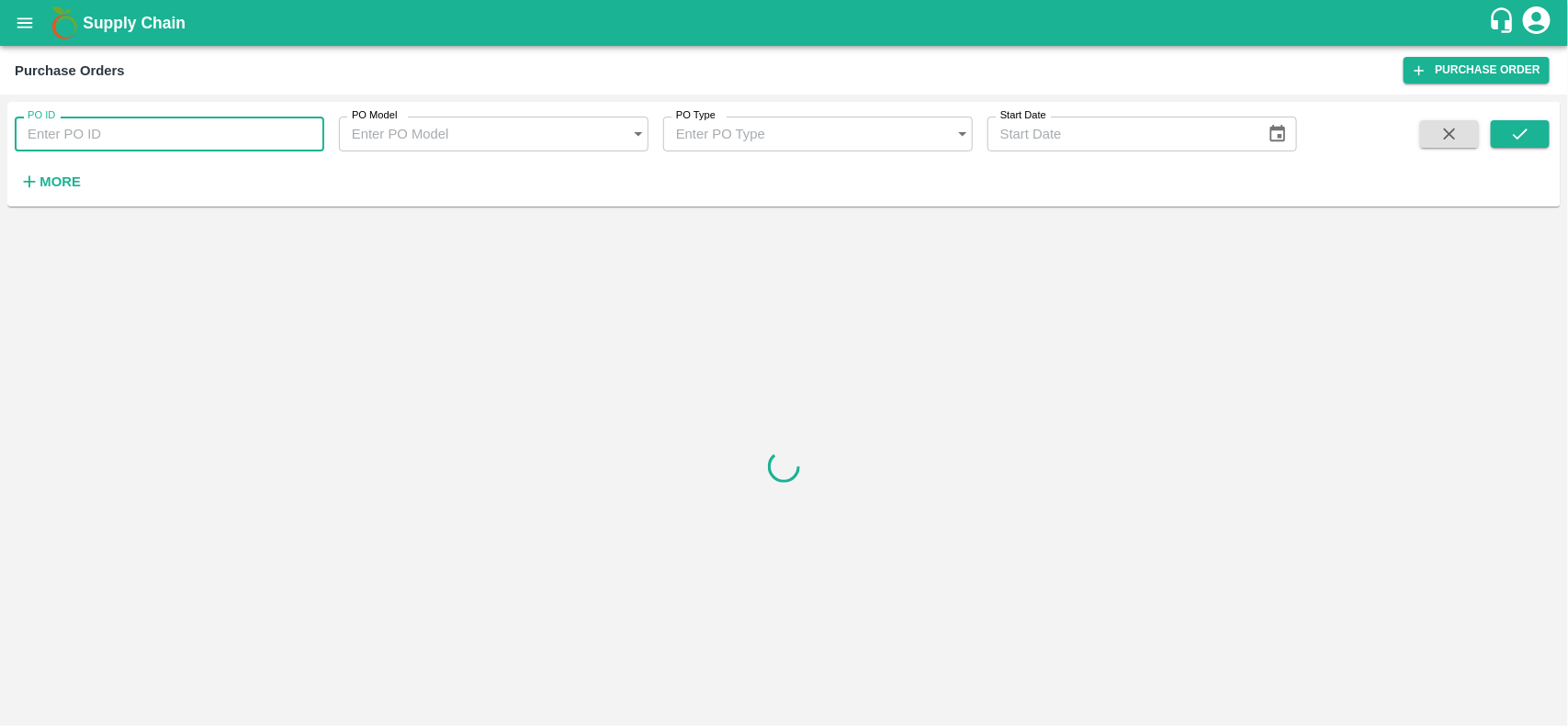
click at [92, 121] on input "PO ID" at bounding box center [170, 134] width 310 height 35
paste input "BIG BAAG AGRO PRIVATE LIMITED(88227)"
type input "BIG BAAG AGRO PRIVATE LIMITED(88227)"
click at [74, 168] on button "More" at bounding box center [50, 181] width 71 height 31
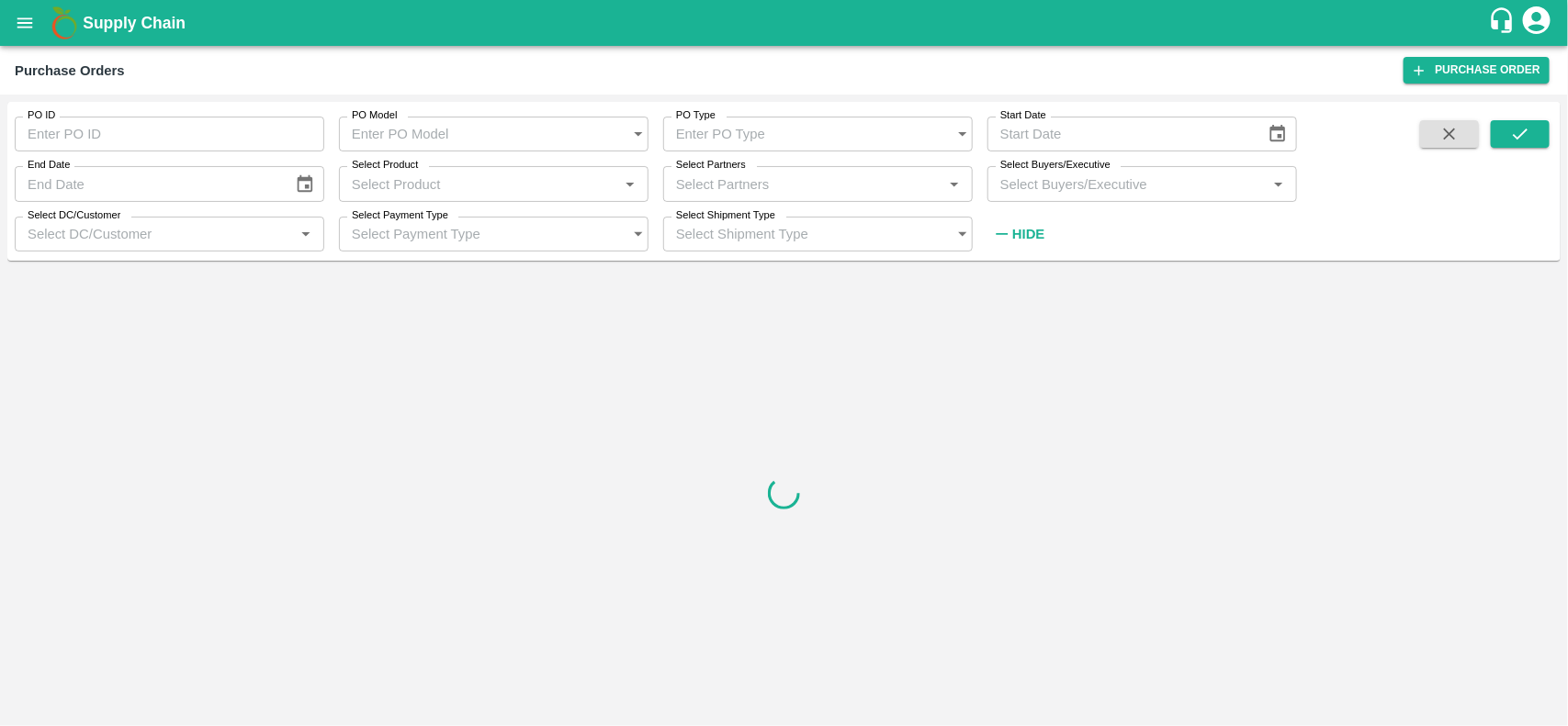
click at [713, 172] on label "Select Partners" at bounding box center [711, 166] width 70 height 15
click at [713, 172] on input "Select Partners" at bounding box center [802, 183] width 268 height 24
paste input "BIG BAAG AGRO PRIVATE LIMITED(88227)"
type input "BIG BAAG AGRO PRIVATE LIMITED(88227)"
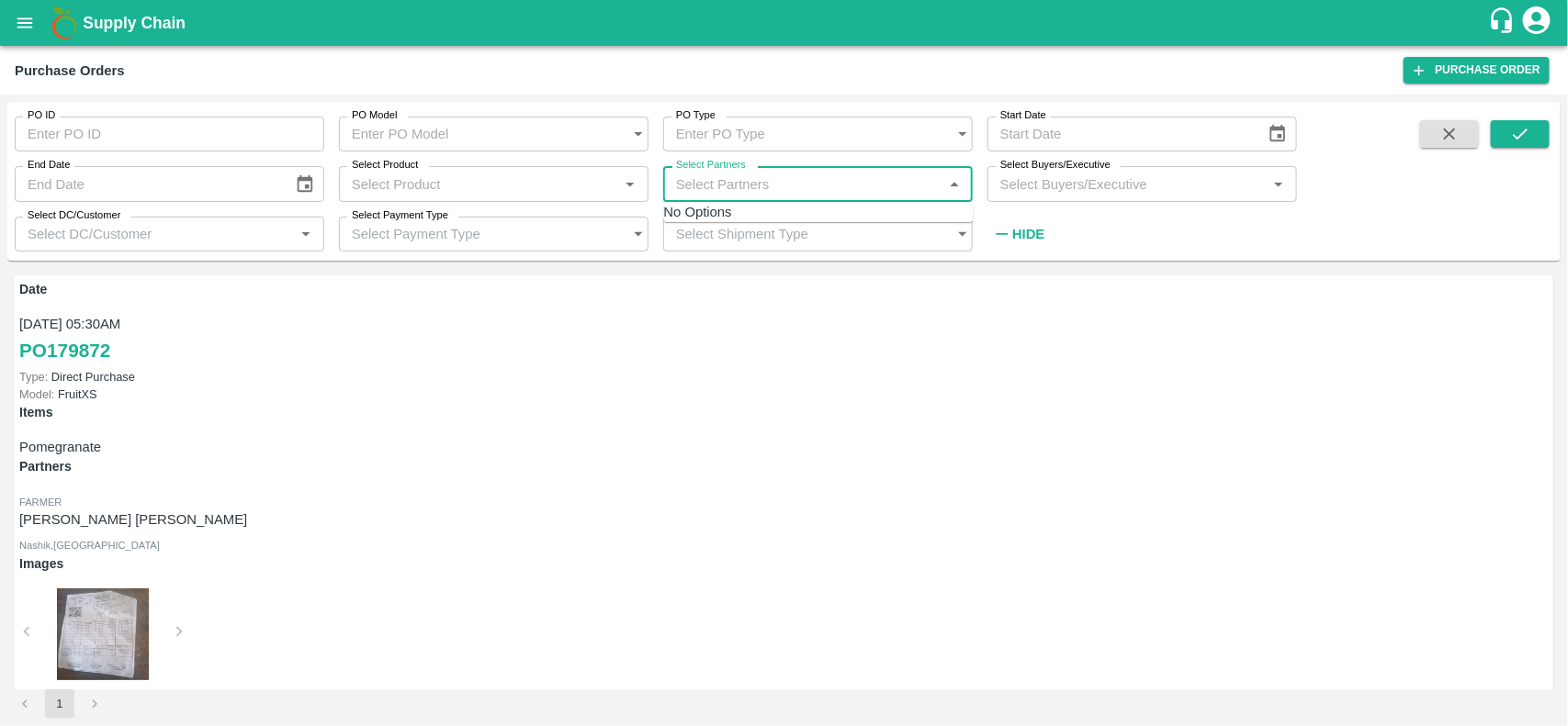
paste input "BIG BAAG AGRO PRIVATE LIMITED(88227)"
type input "BIG BAAG AGRO PRIVATE LIMITE"
click at [716, 225] on input "checkbox" at bounding box center [734, 235] width 37 height 37
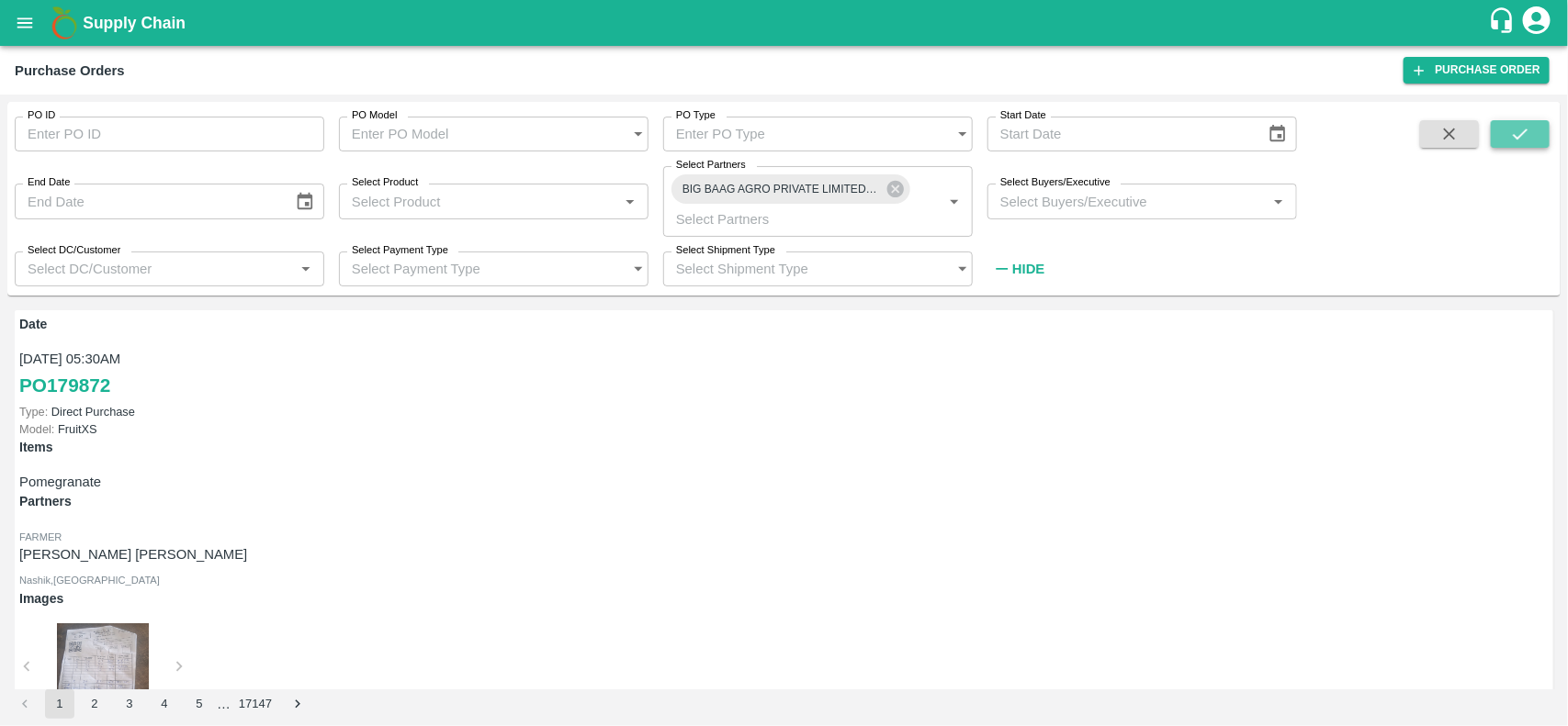
click at [1500, 129] on button "submit" at bounding box center [1520, 134] width 59 height 27
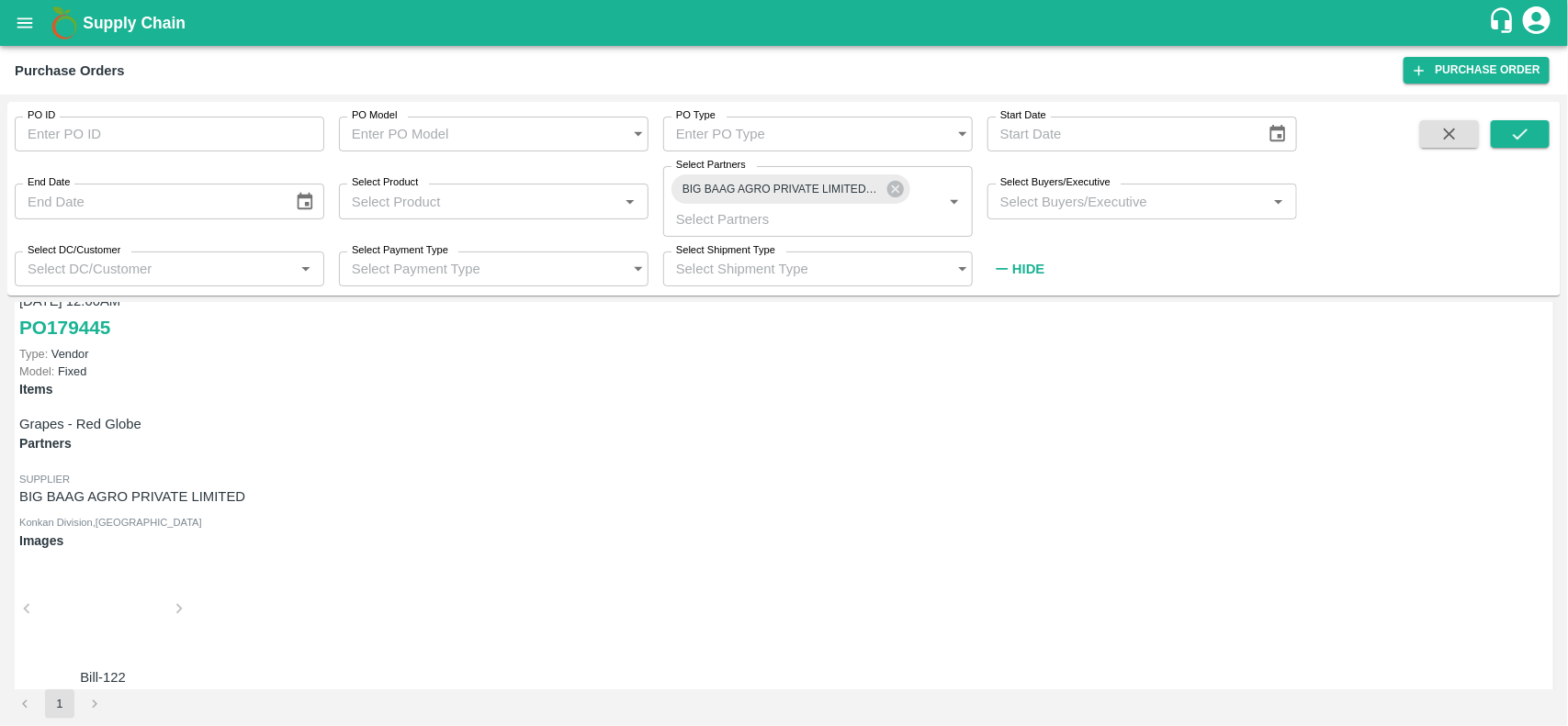
scroll to position [51, 0]
click at [900, 191] on icon at bounding box center [895, 189] width 16 height 16
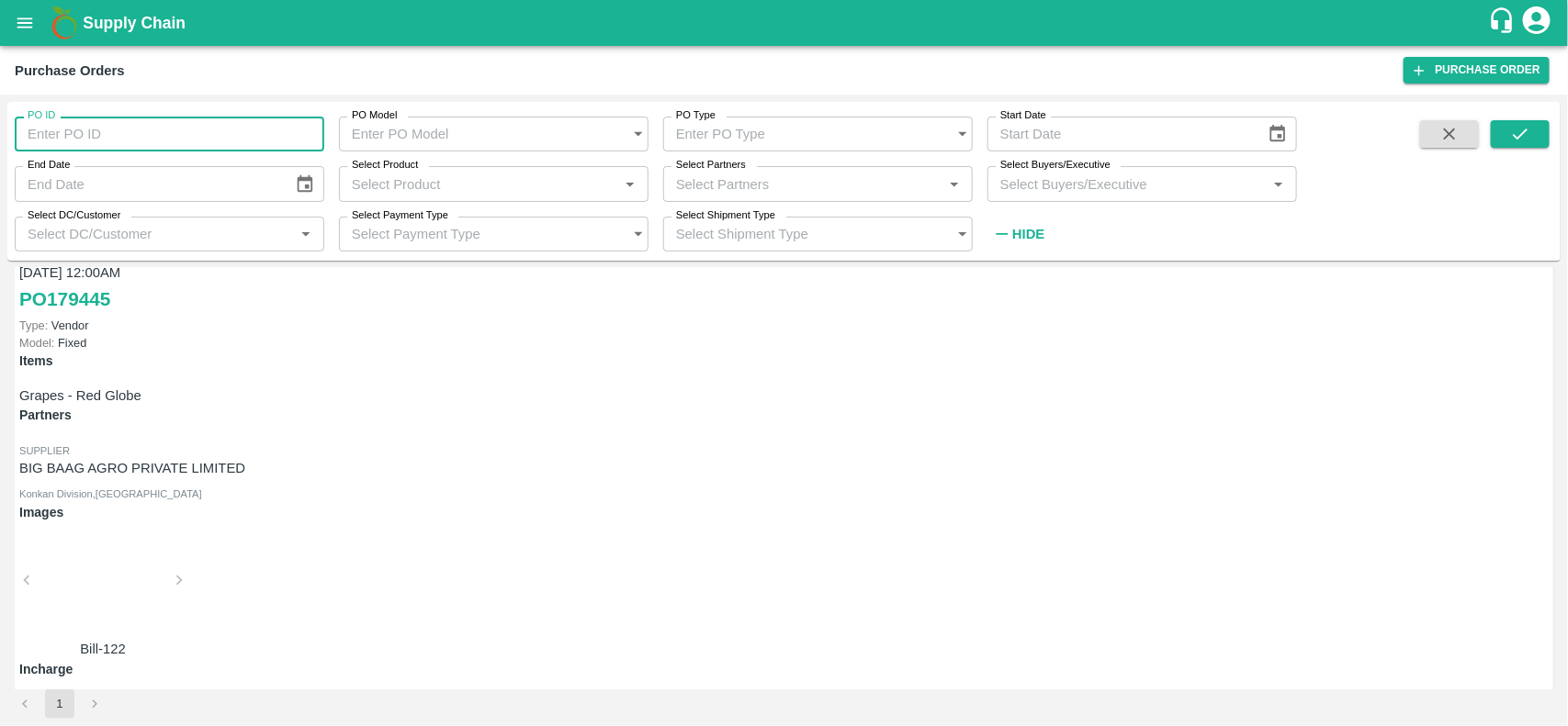
click at [117, 121] on input "PO ID" at bounding box center [170, 134] width 310 height 35
paste input "171327"
type input "171327"
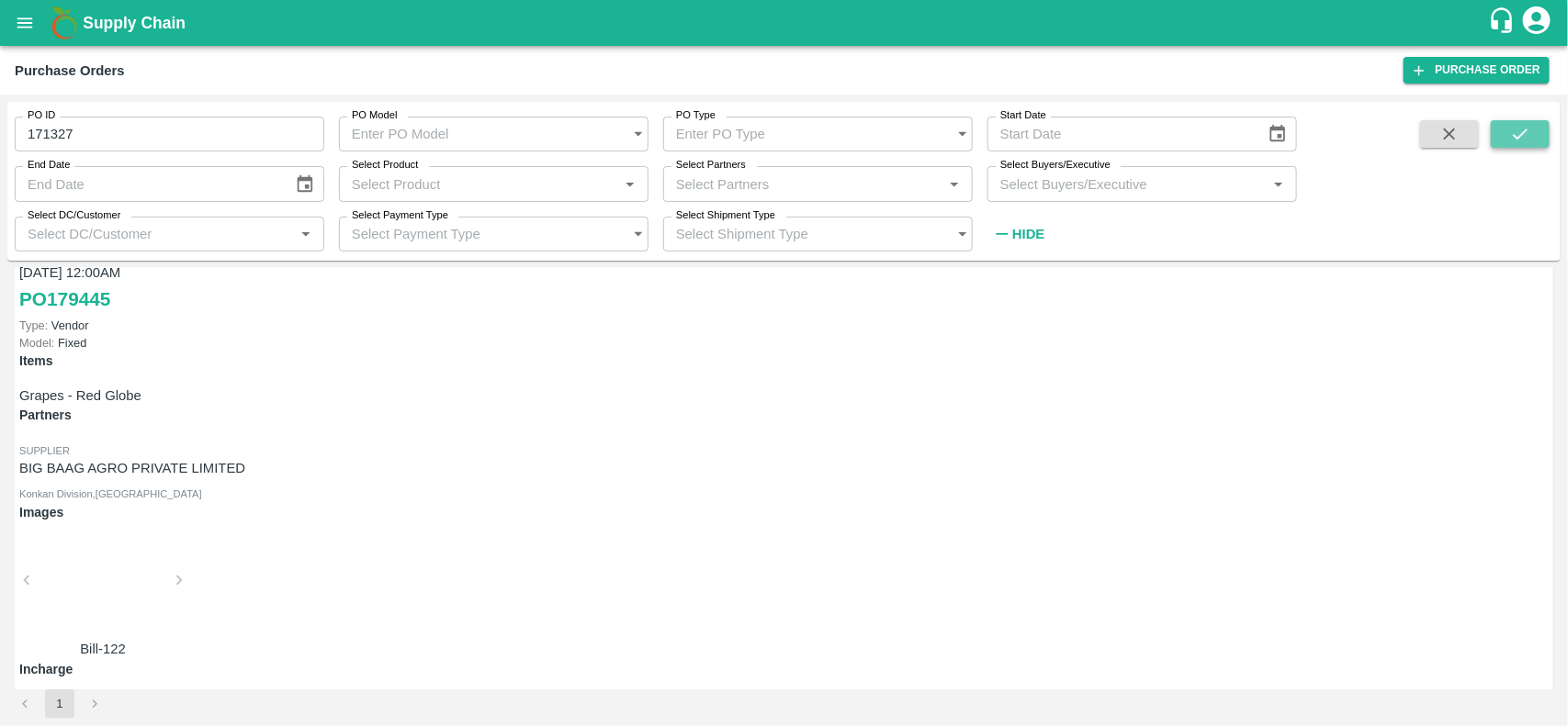
click at [1520, 124] on icon "submit" at bounding box center [1520, 134] width 20 height 20
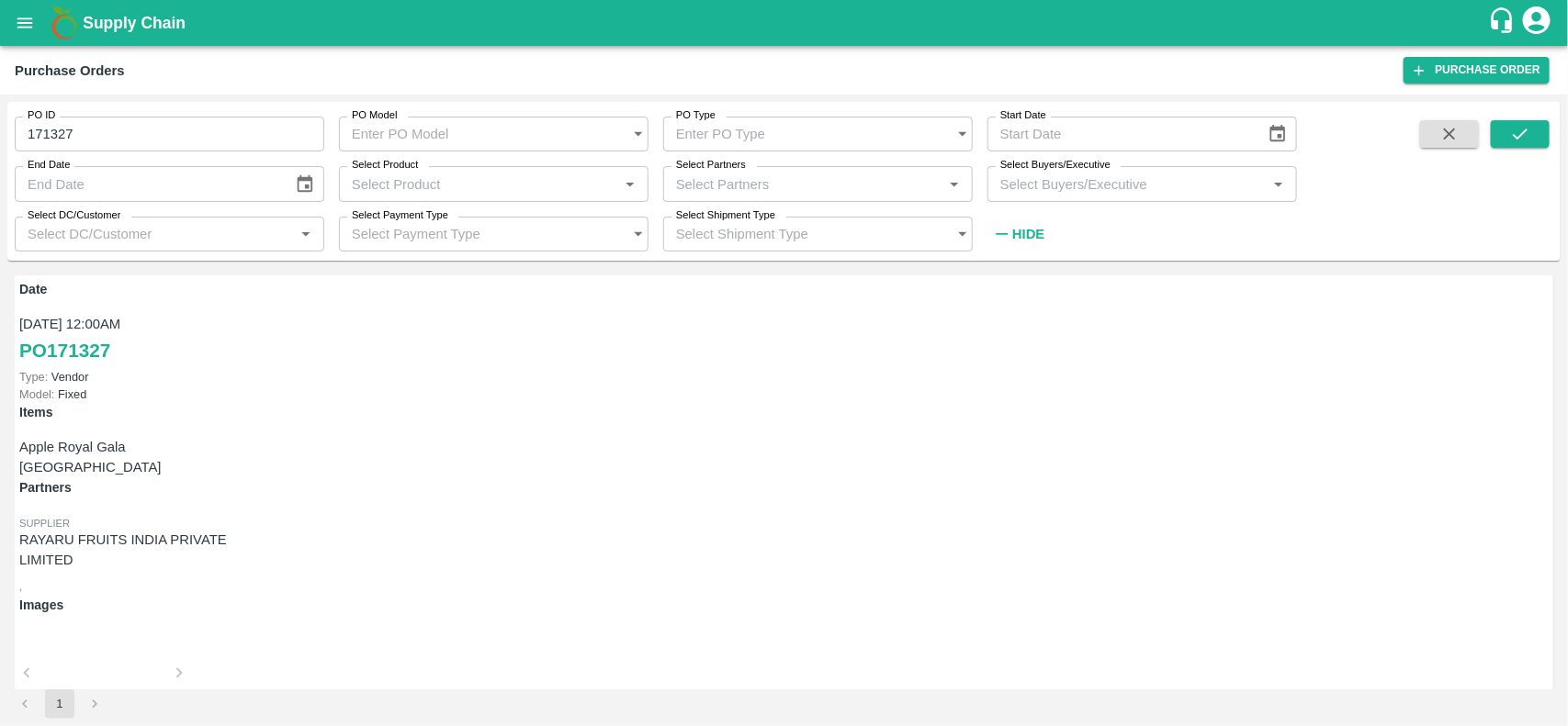
click at [172, 630] on div at bounding box center [102, 679] width 137 height 98
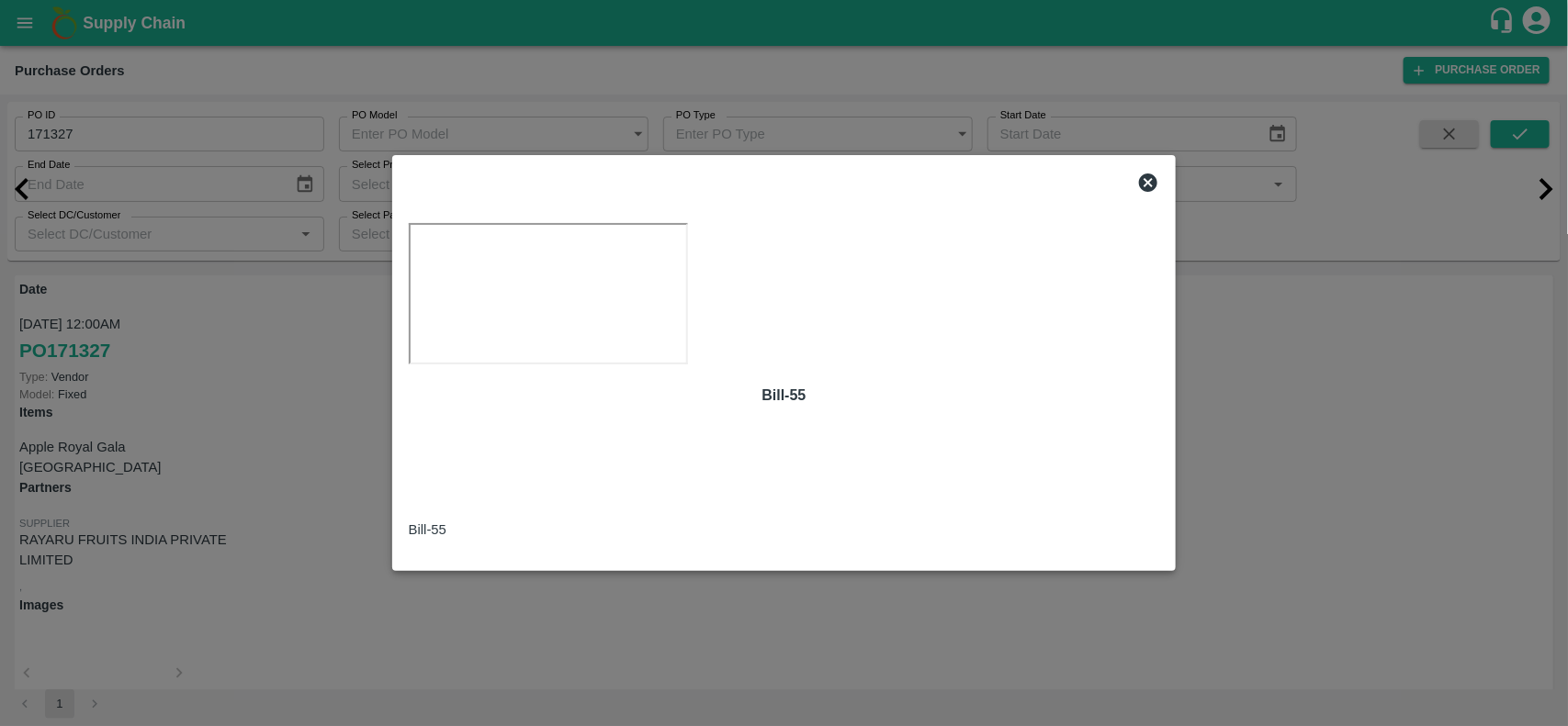
click at [1140, 173] on icon at bounding box center [1147, 182] width 18 height 18
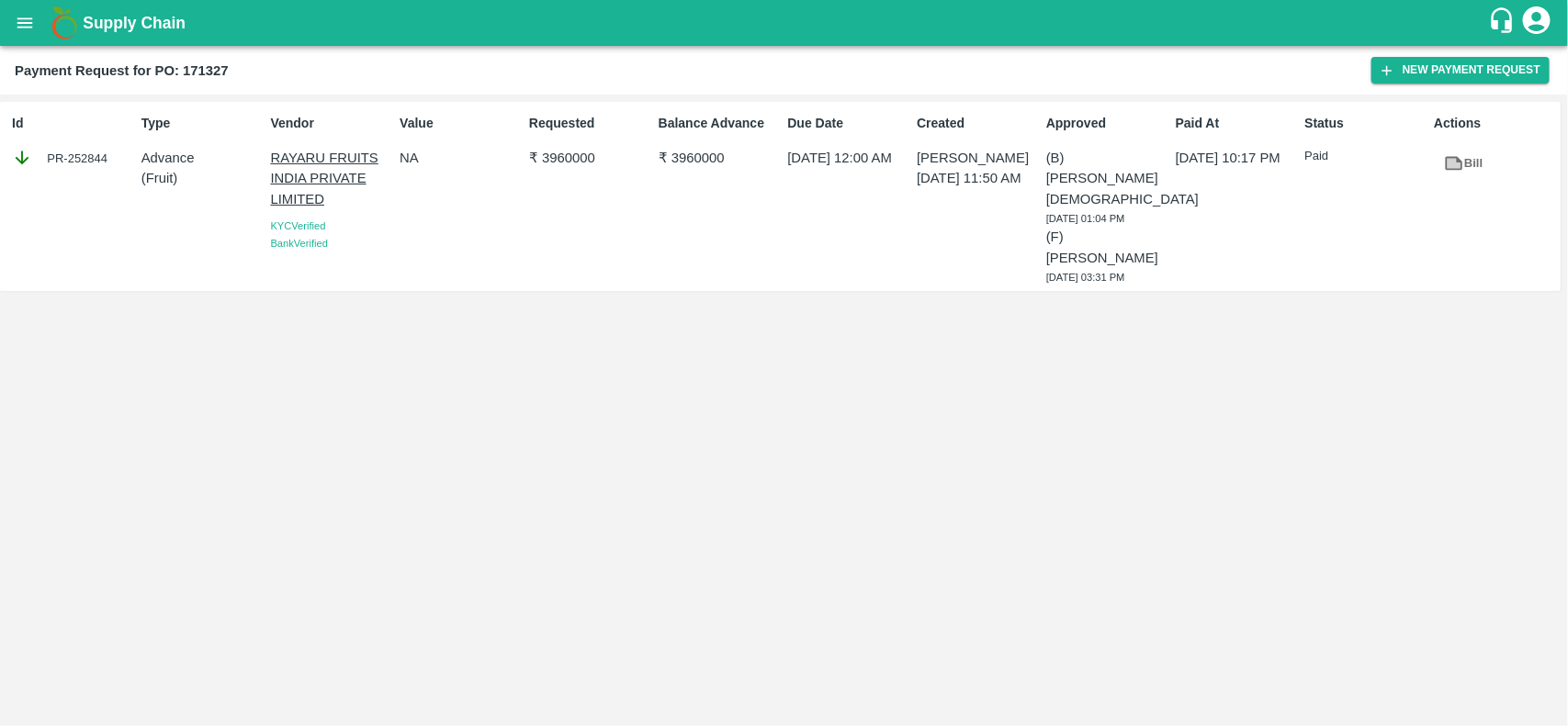
click at [84, 154] on div "PR-252844" at bounding box center [73, 157] width 122 height 20
copy div "252844"
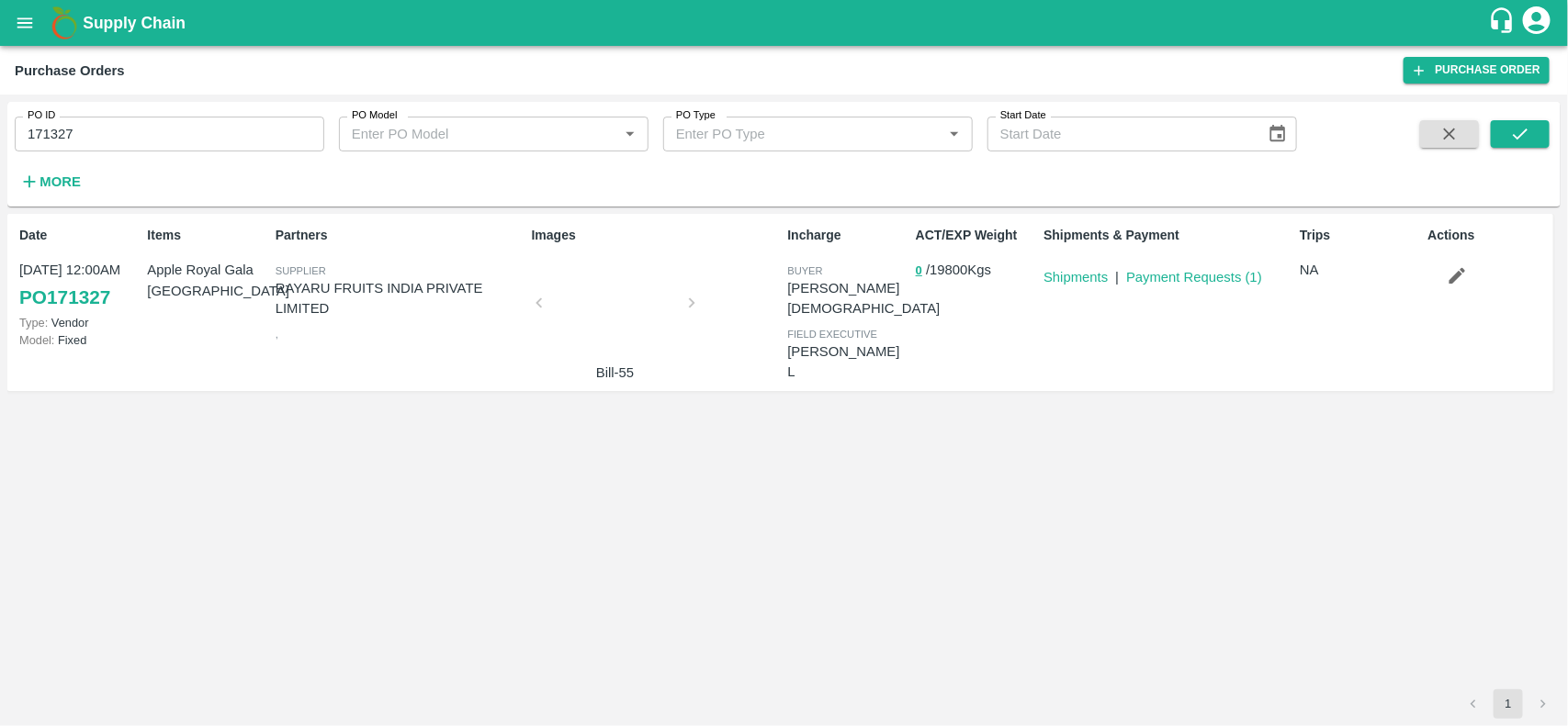
click at [621, 299] on div at bounding box center [614, 308] width 137 height 98
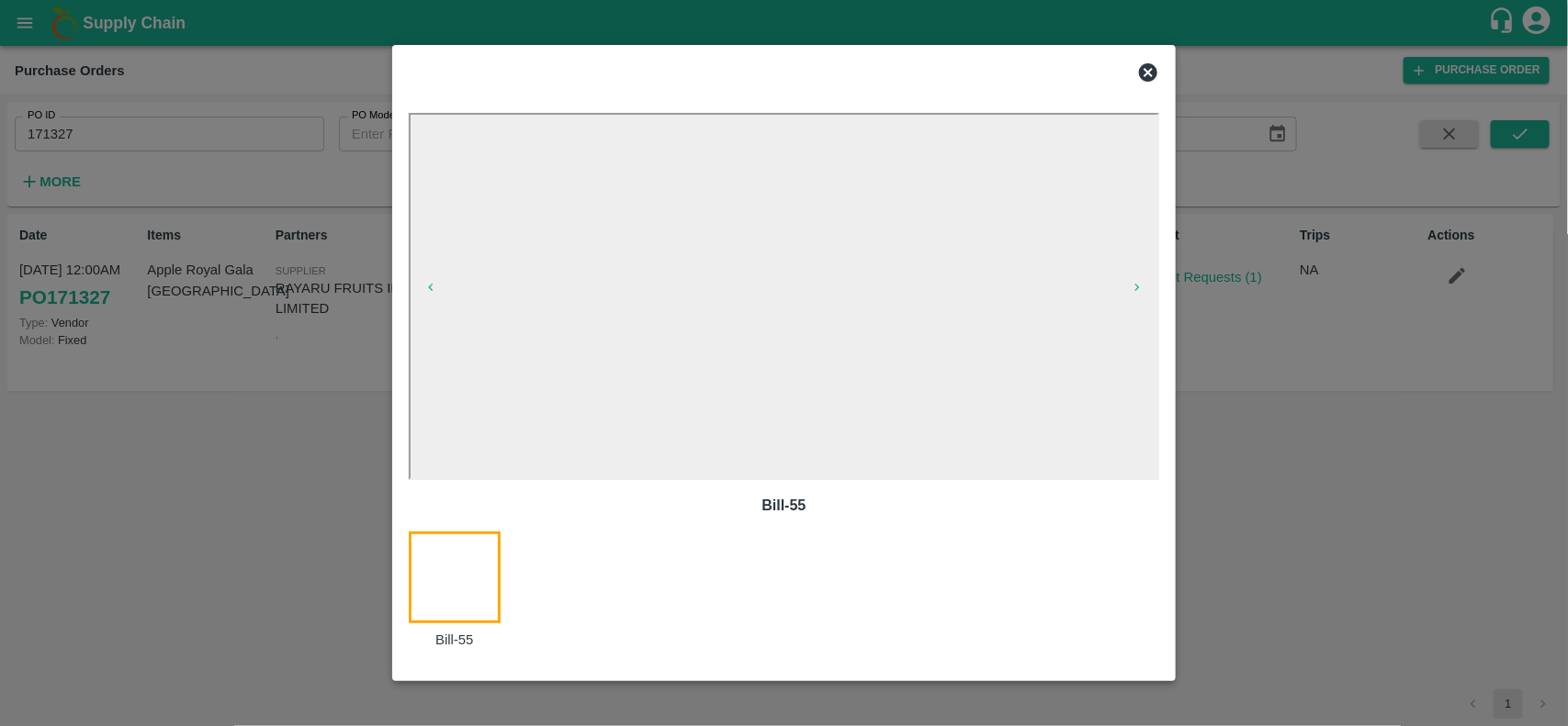
click at [1144, 70] on icon at bounding box center [1147, 72] width 18 height 18
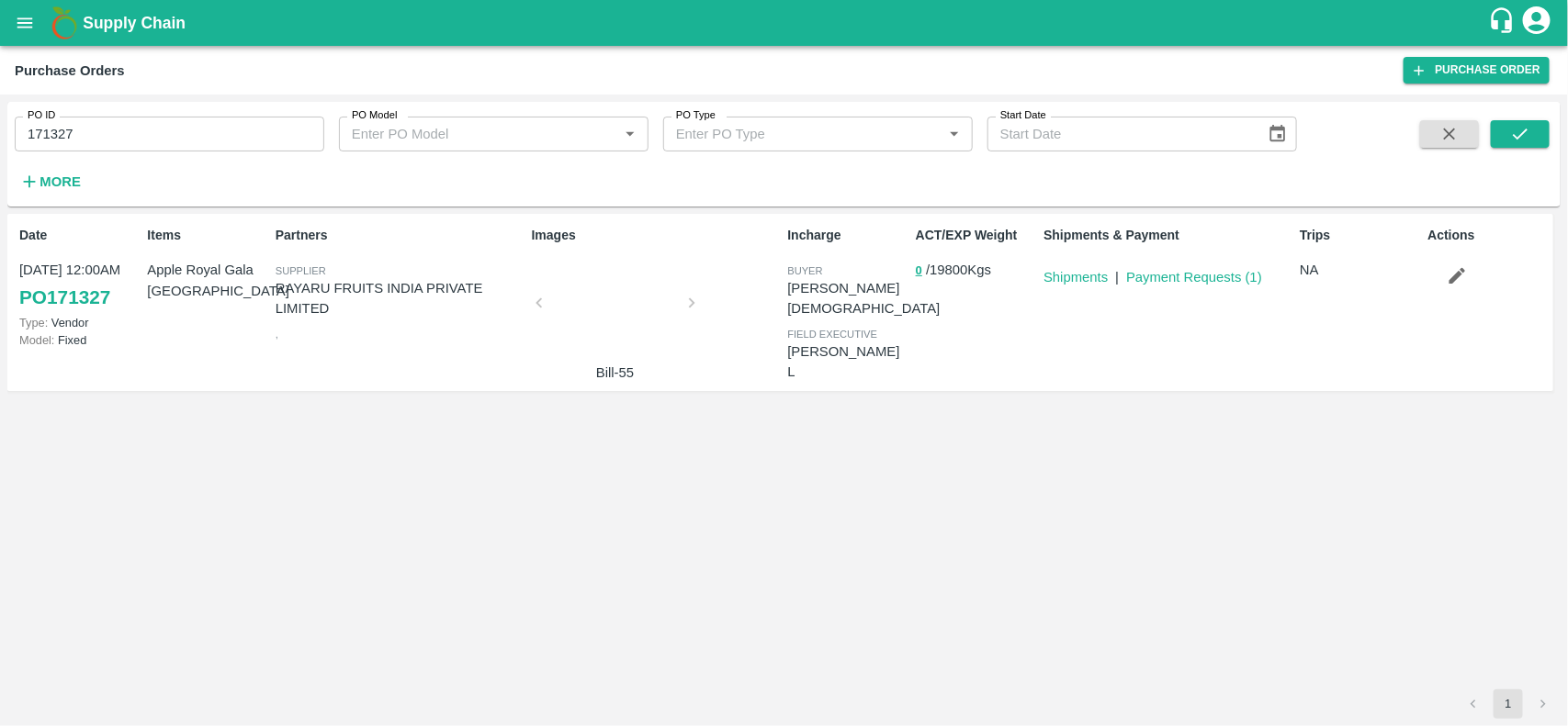
click at [594, 315] on div at bounding box center [614, 308] width 137 height 98
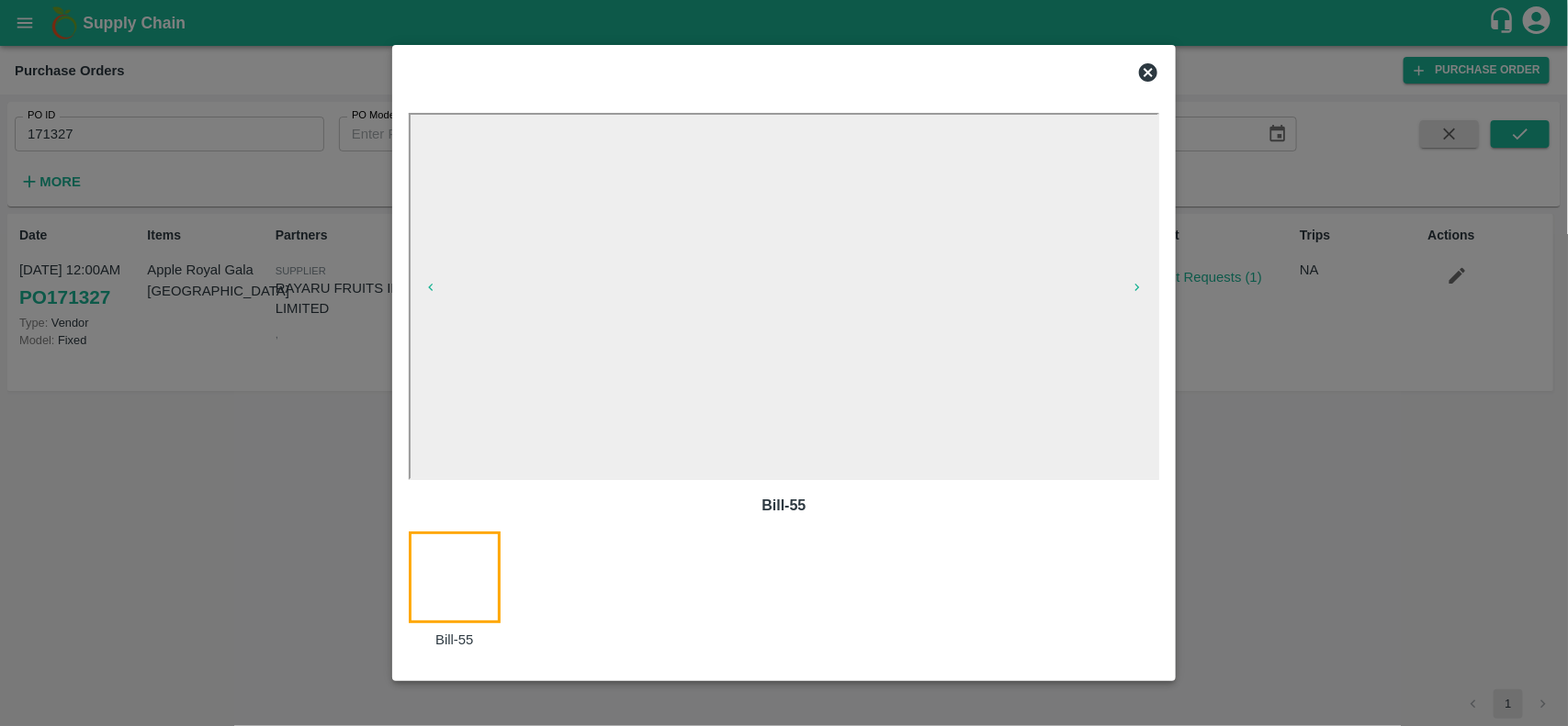
click at [1155, 74] on icon at bounding box center [1147, 72] width 18 height 18
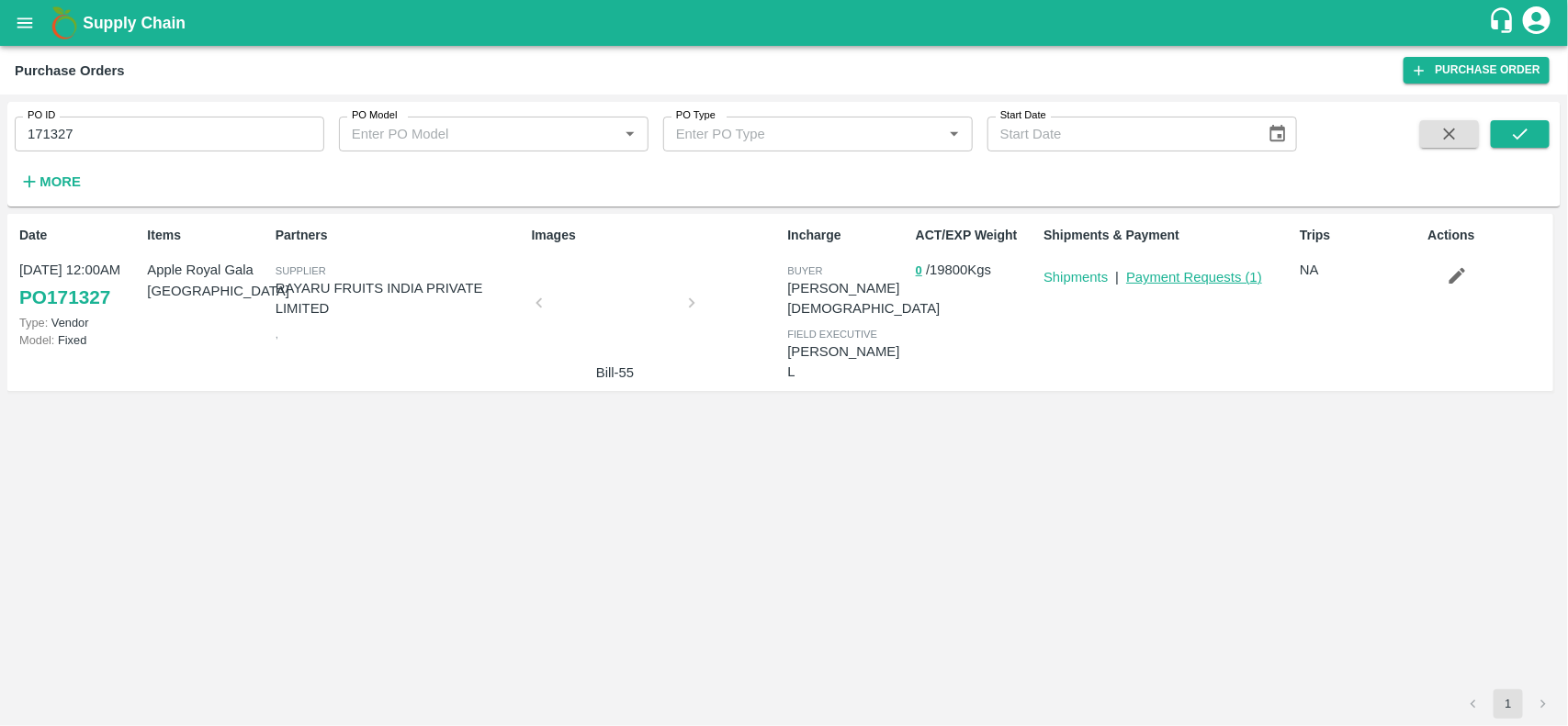
click at [1180, 274] on link "Payment Requests ( 1 )" at bounding box center [1194, 278] width 136 height 15
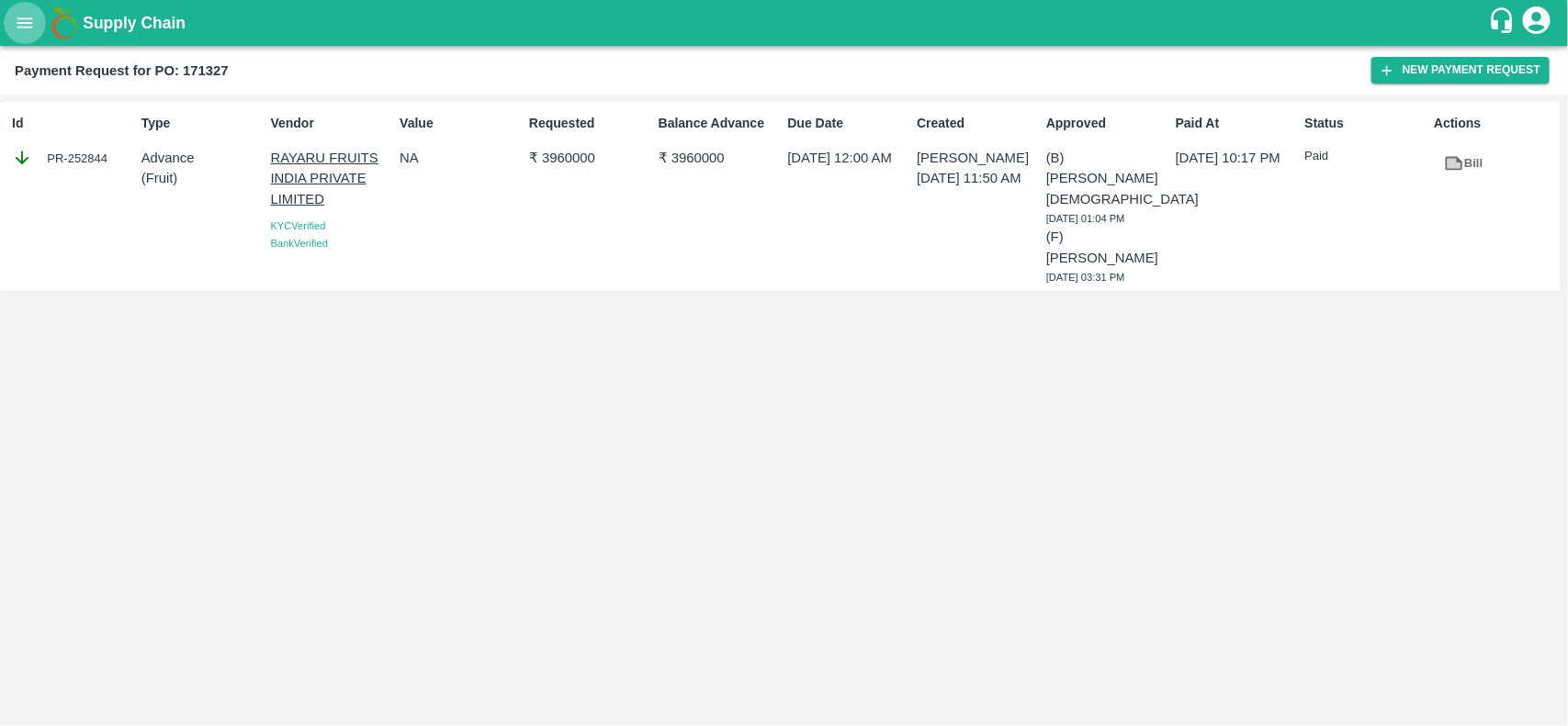
click at [28, 8] on button "open drawer" at bounding box center [25, 23] width 43 height 43
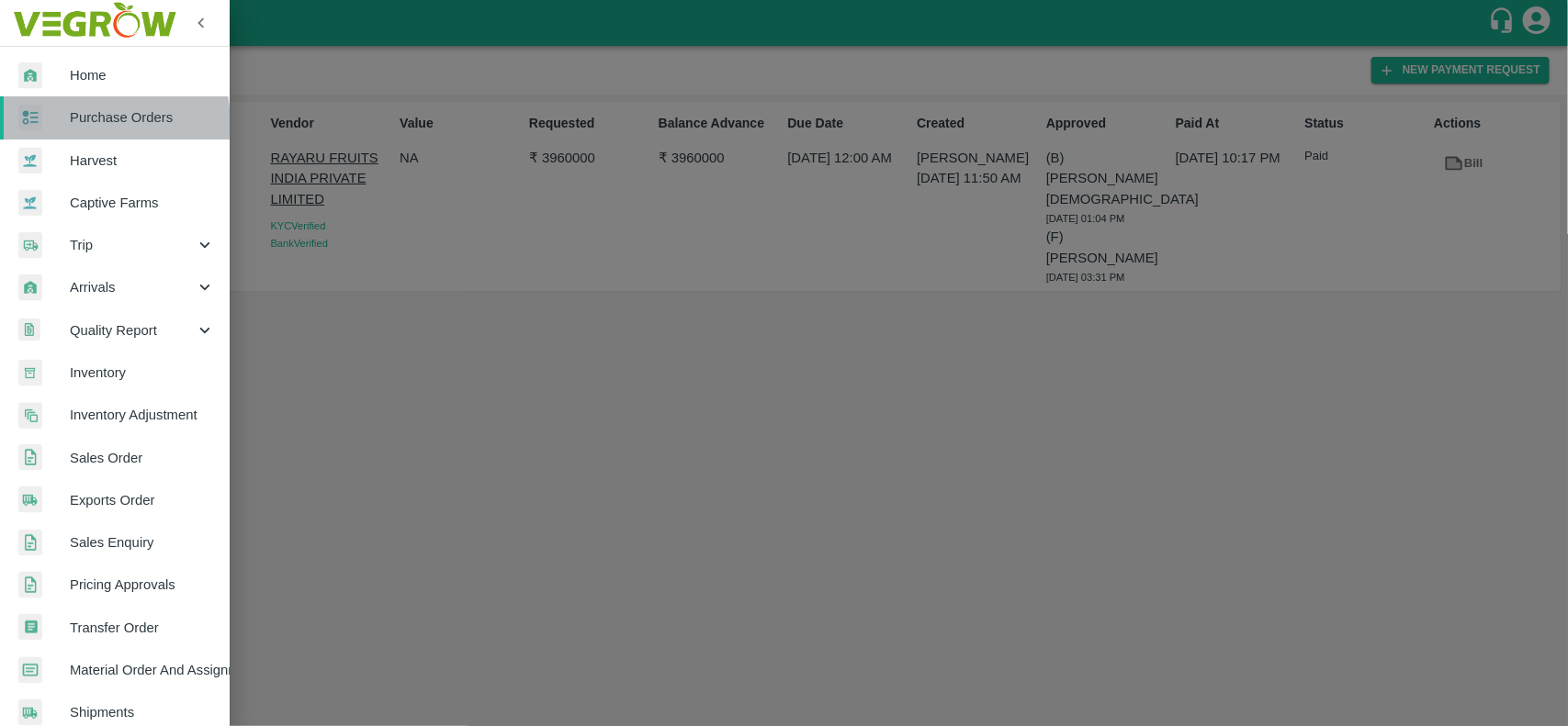
click at [66, 125] on div at bounding box center [44, 118] width 51 height 27
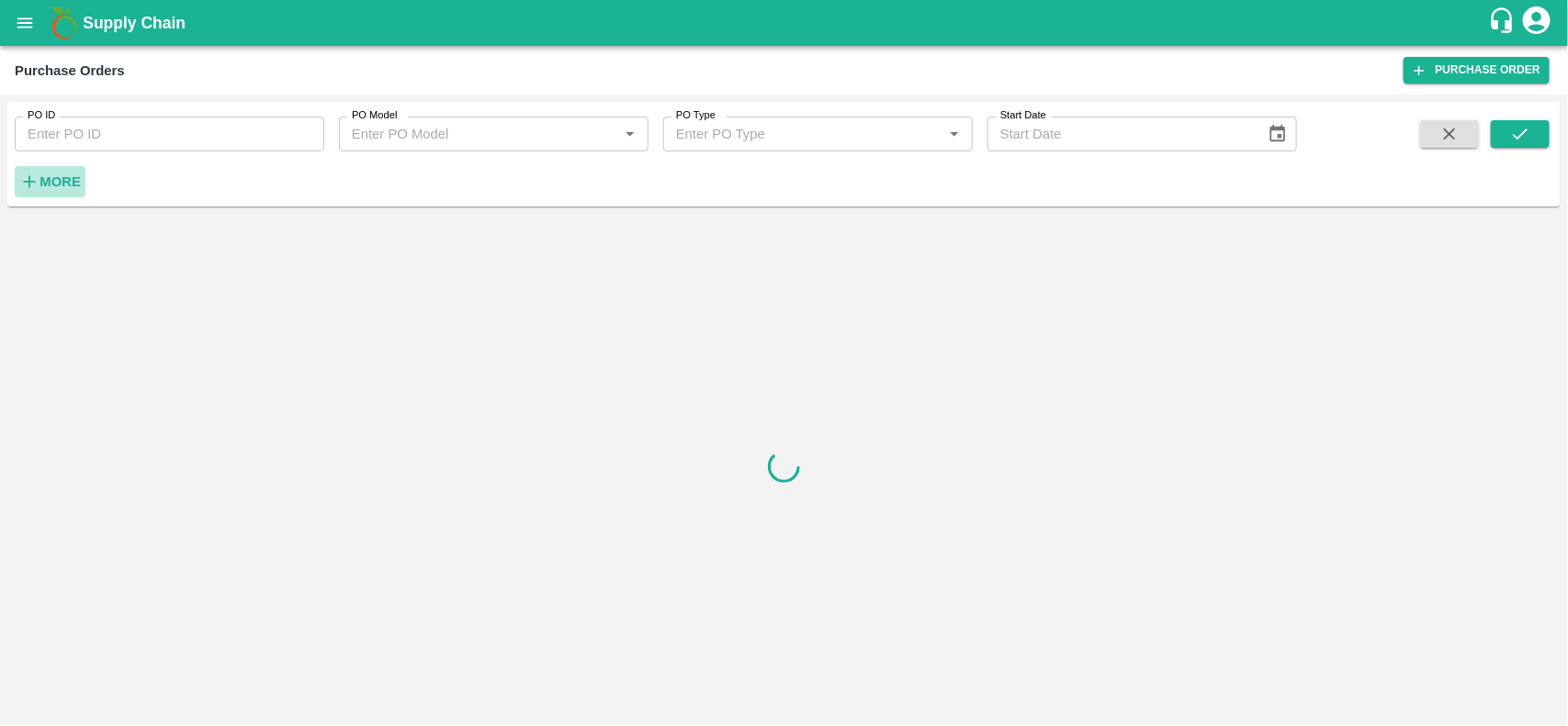
click at [56, 185] on strong "More" at bounding box center [61, 182] width 42 height 15
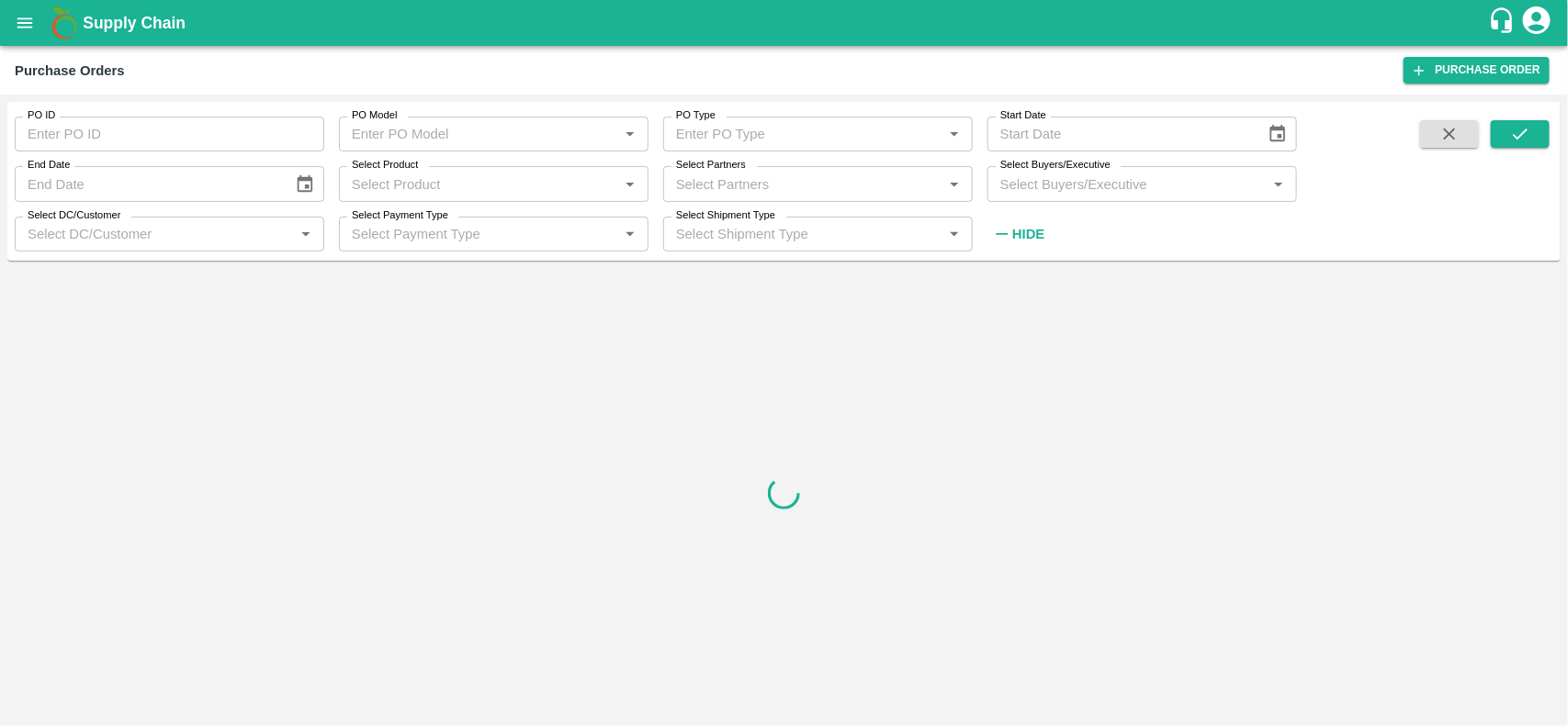
click at [730, 167] on label "Select Partners" at bounding box center [711, 166] width 70 height 15
click at [730, 172] on input "Select Partners" at bounding box center [802, 183] width 268 height 24
paste input "RAYARU FRUITS INDIA PRIVATE LIMITED-Supplier"
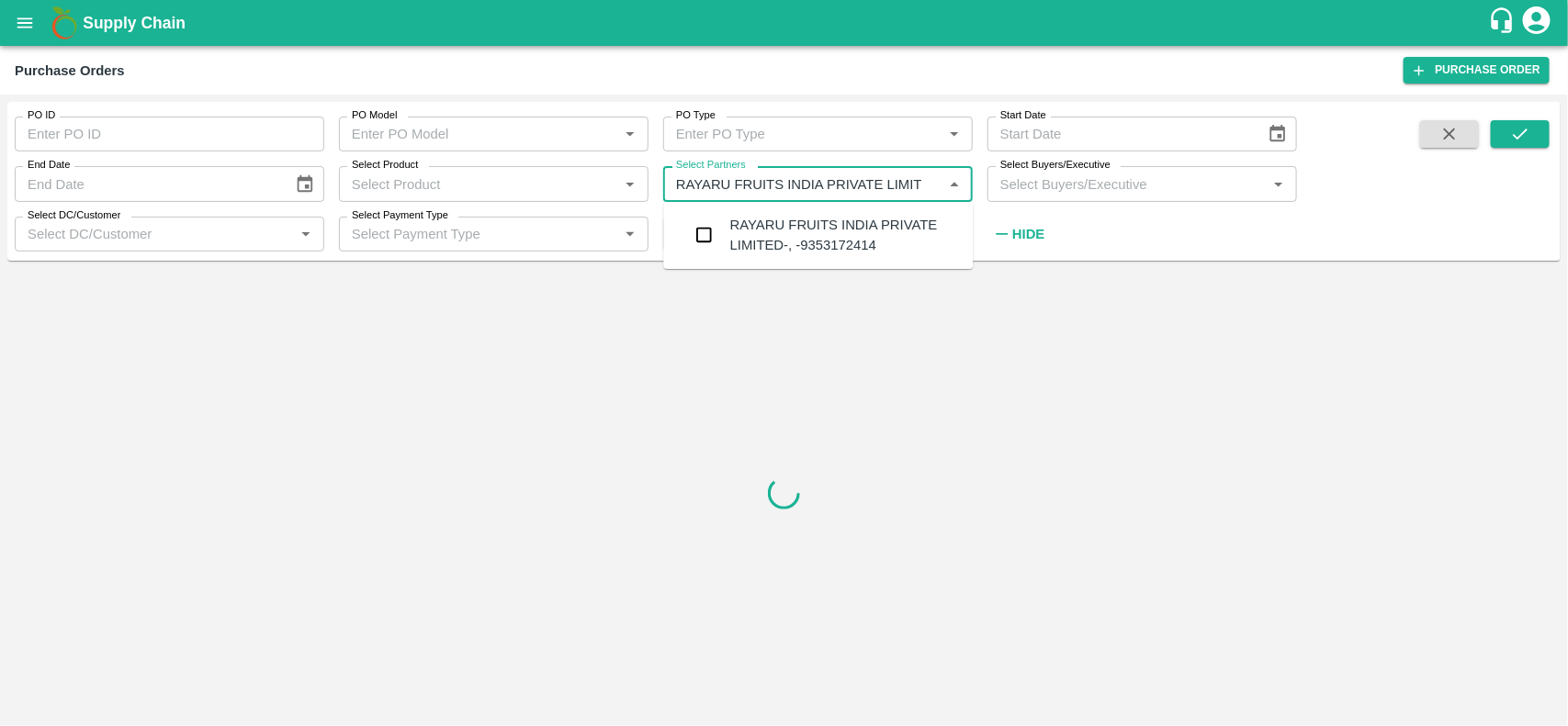
type input "RAYARU FRUITS INDIA PRIVATE LIMI"
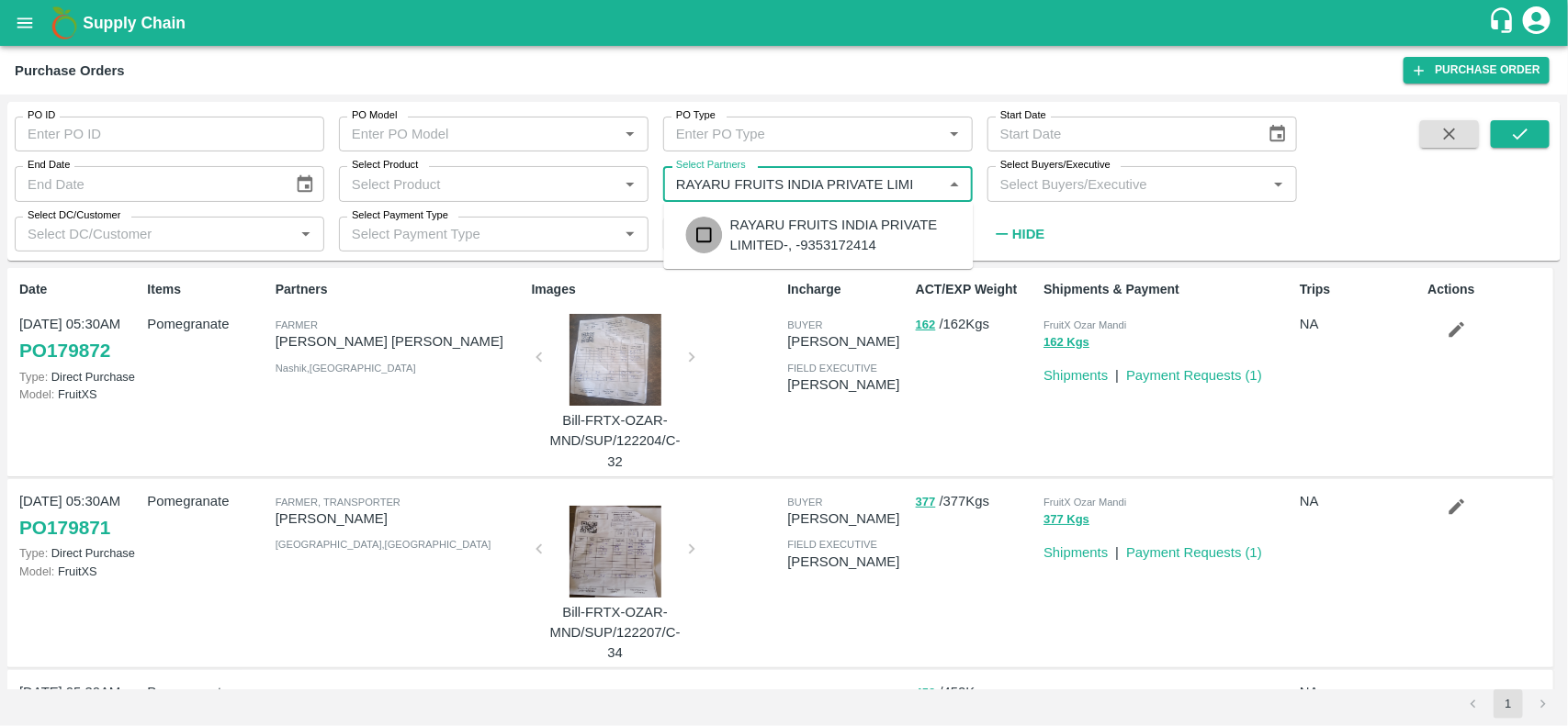
click at [699, 244] on input "checkbox" at bounding box center [704, 235] width 37 height 37
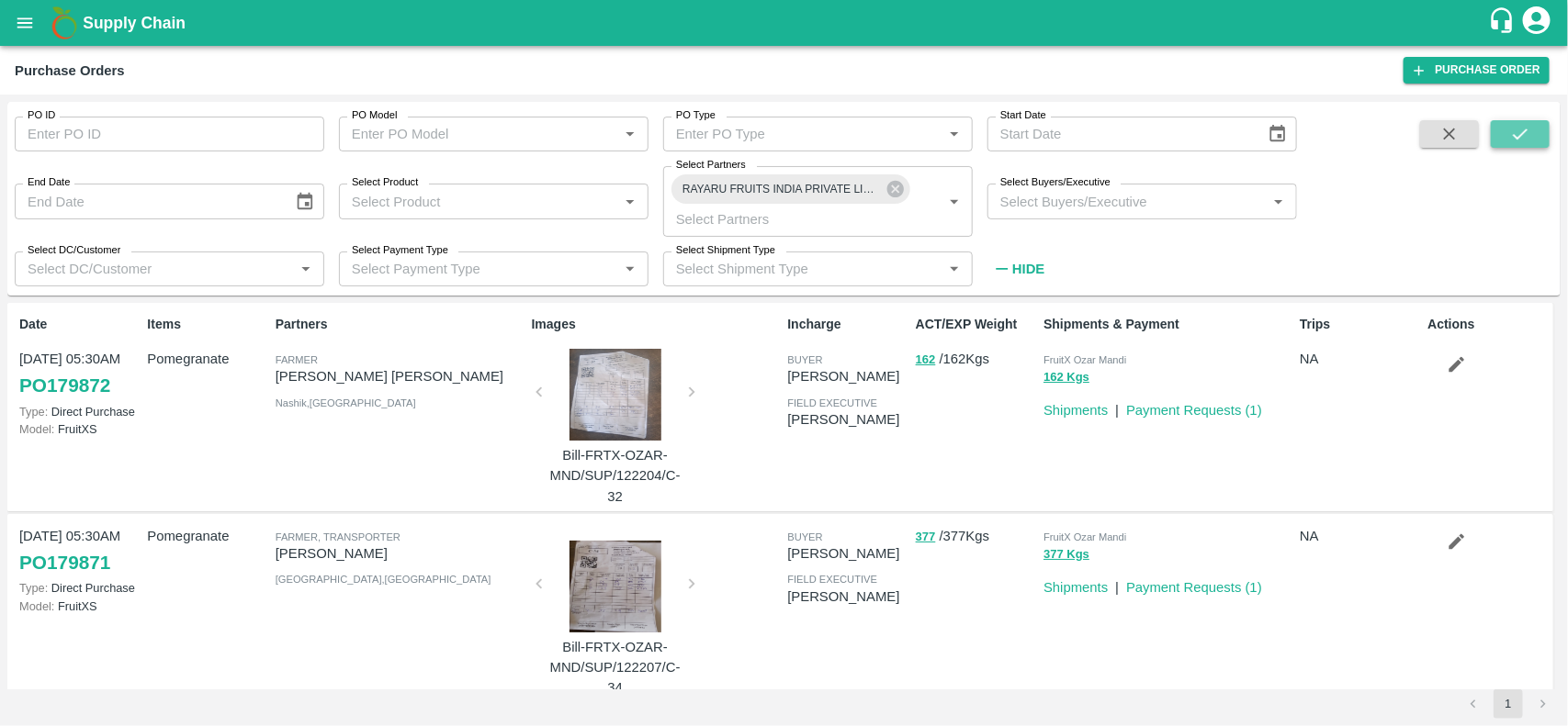
click at [1503, 133] on button "submit" at bounding box center [1520, 134] width 59 height 27
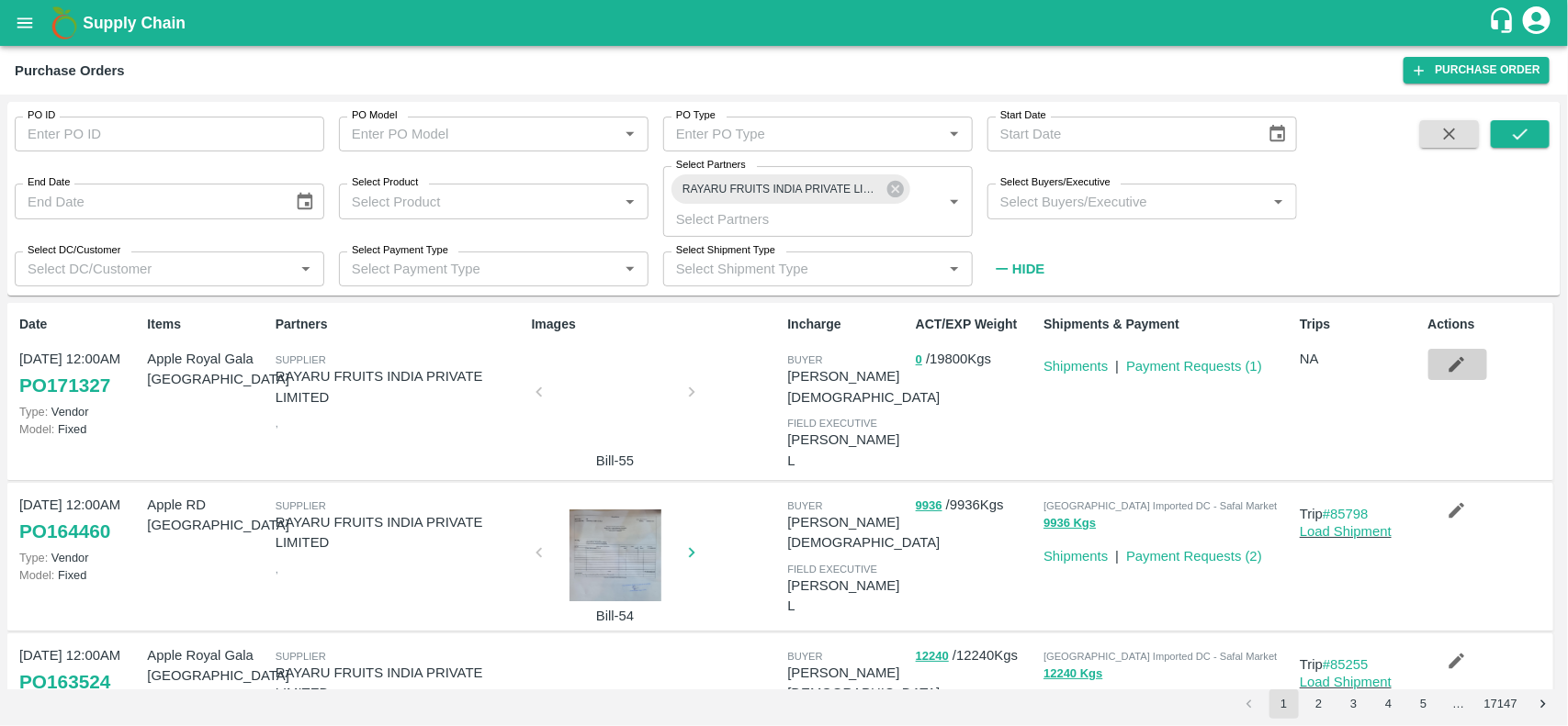
click at [1453, 354] on icon "button" at bounding box center [1456, 364] width 20 height 20
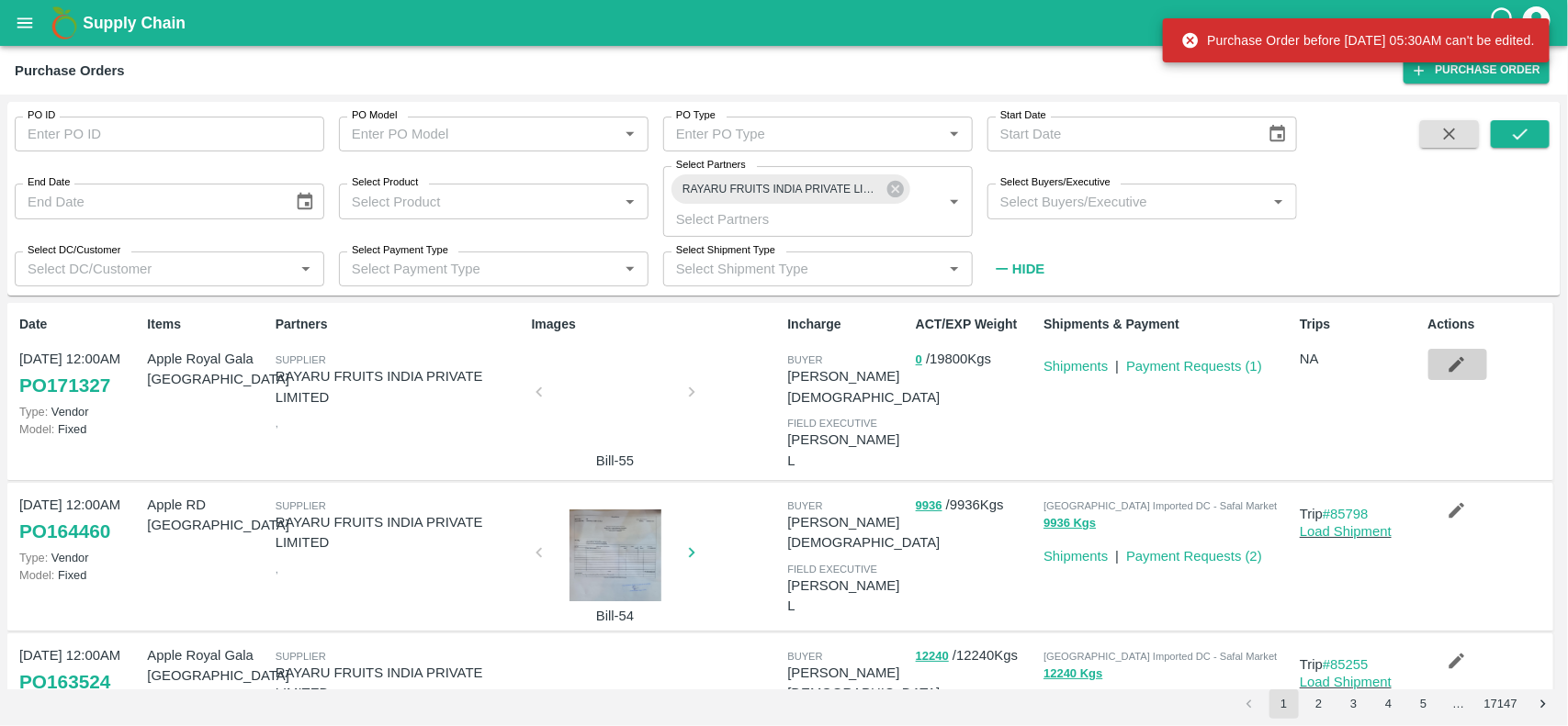
click at [1453, 354] on icon "button" at bounding box center [1456, 364] width 20 height 20
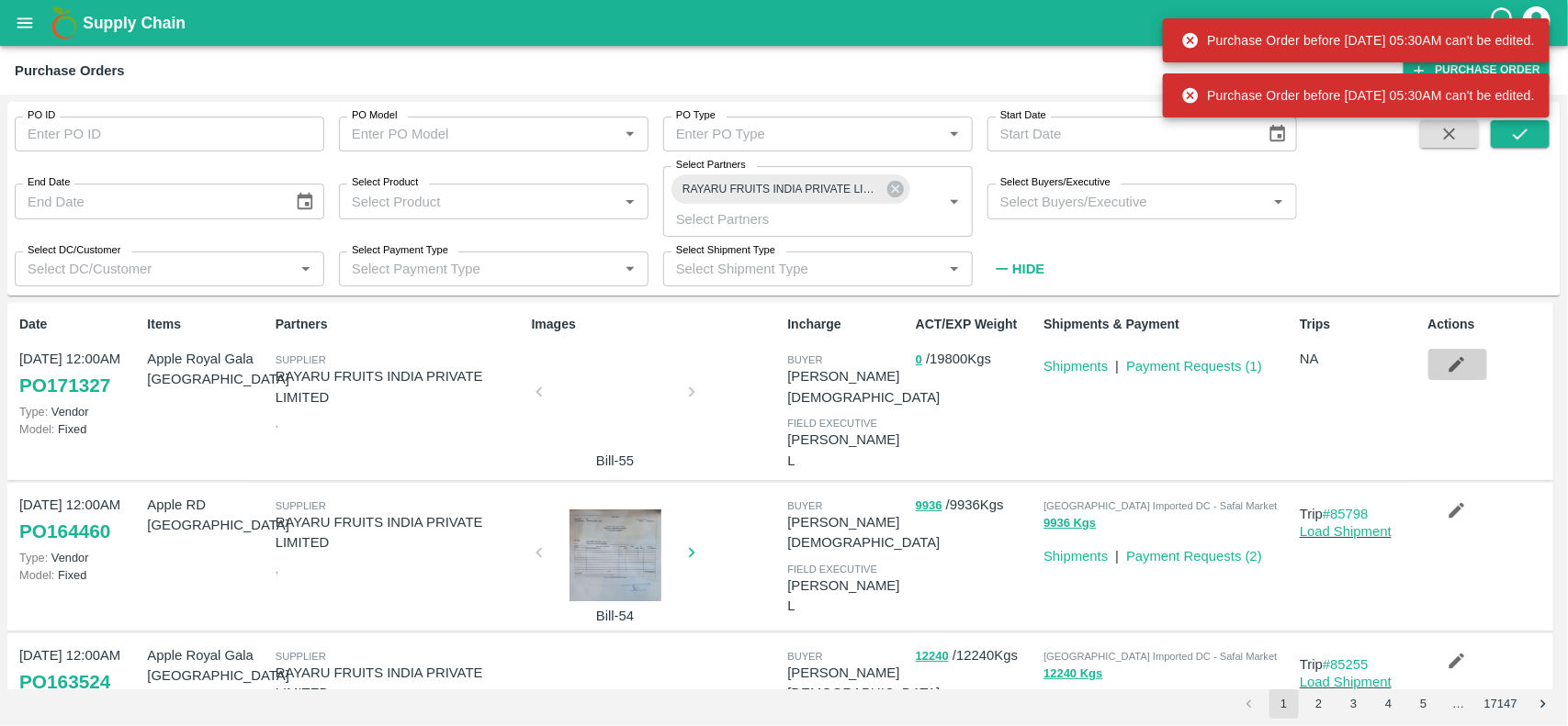
click at [1453, 354] on icon "button" at bounding box center [1456, 364] width 20 height 20
